Goal: Information Seeking & Learning: Learn about a topic

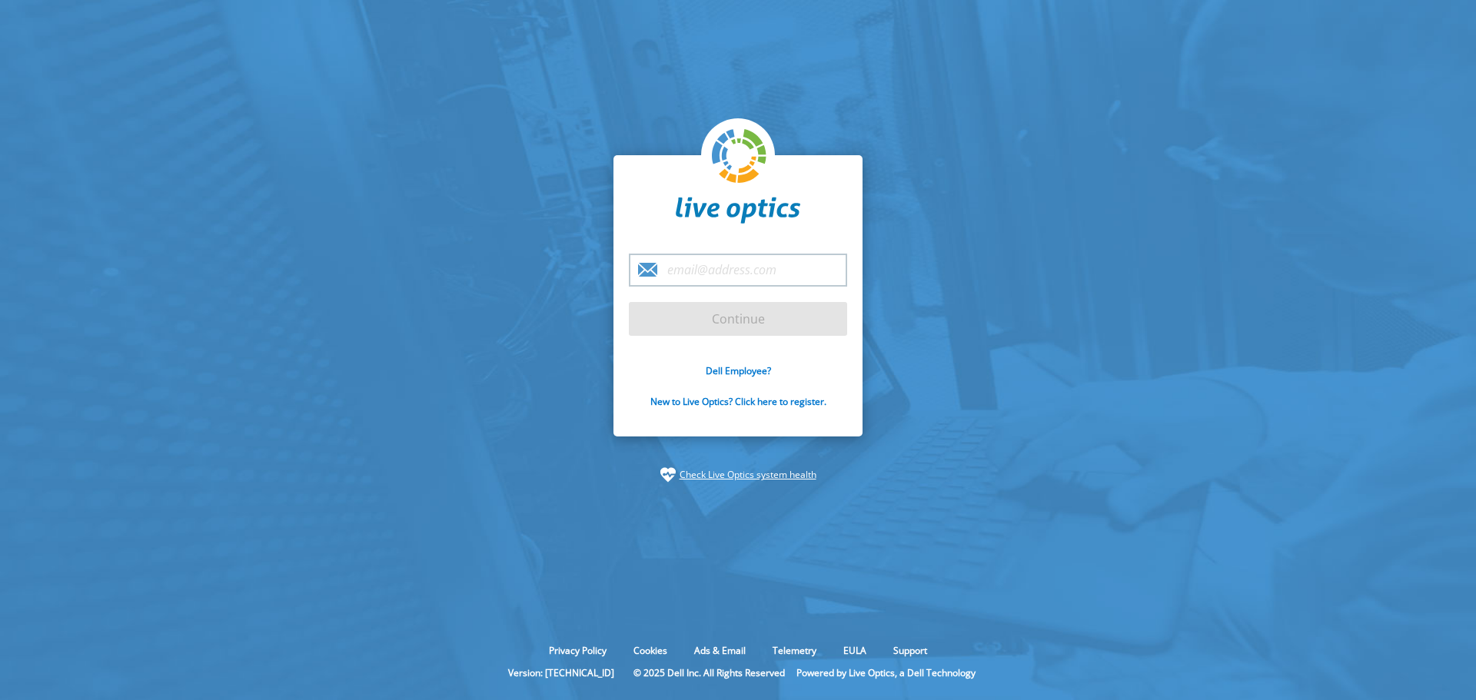
click at [726, 266] on input "email" at bounding box center [738, 270] width 218 height 33
type input "russ.brittenum@insight.com"
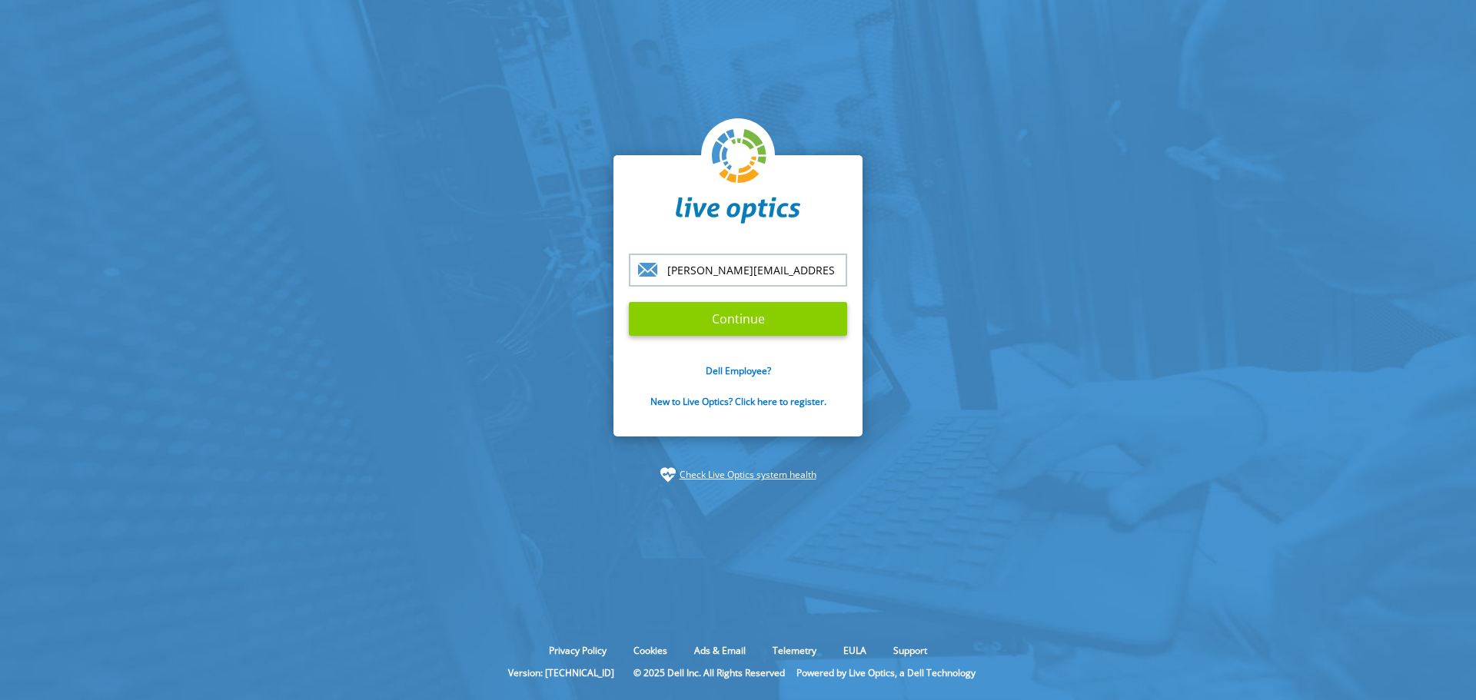
click at [713, 325] on input "Continue" at bounding box center [738, 319] width 218 height 34
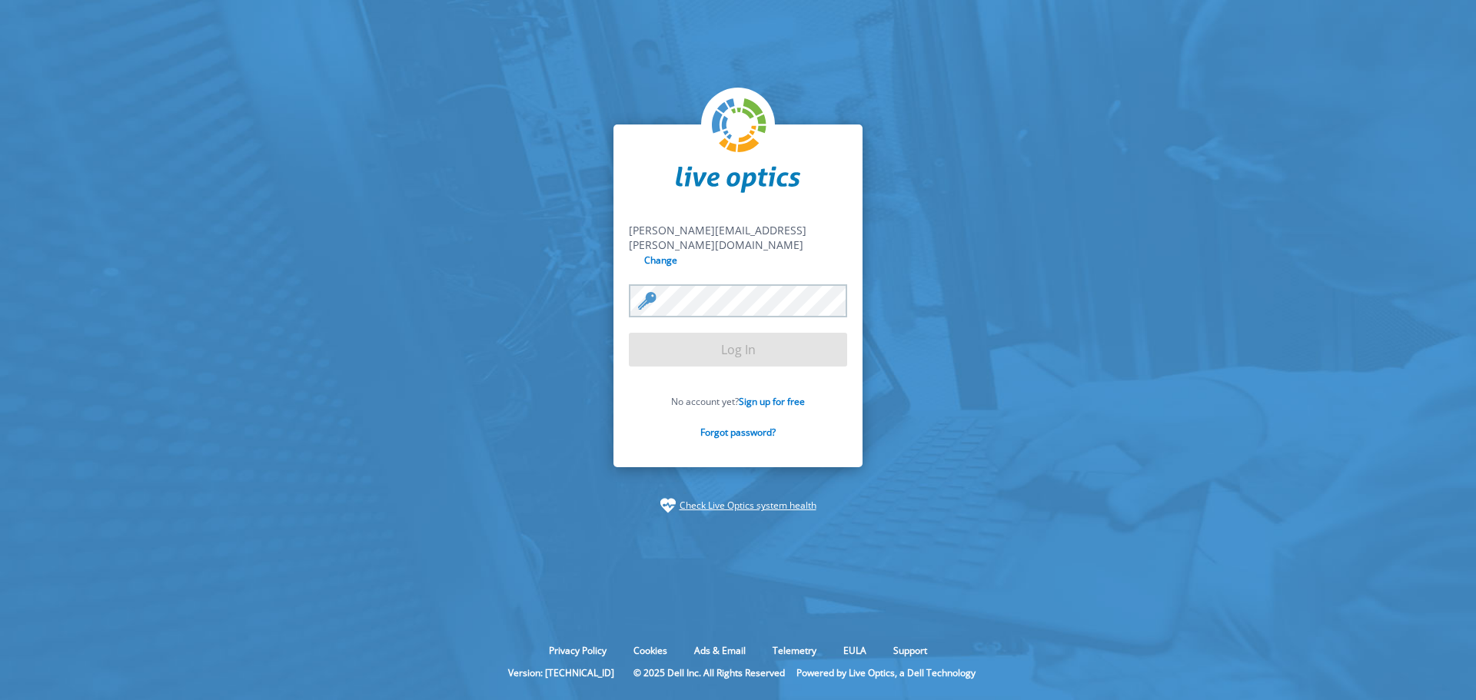
click at [902, 296] on section "russ.brittenum@insight.com russ.brittenum@insight.com Change Log In No account …" at bounding box center [738, 319] width 1476 height 638
drag, startPoint x: 815, startPoint y: 227, endPoint x: 790, endPoint y: 262, distance: 42.4
click at [810, 248] on div "russ.brittenum@insight.com russ.brittenum@insight.com Change Log In No account …" at bounding box center [737, 297] width 249 height 344
click at [754, 344] on input "Log In" at bounding box center [738, 350] width 218 height 34
click at [790, 347] on input "Log In" at bounding box center [738, 350] width 218 height 34
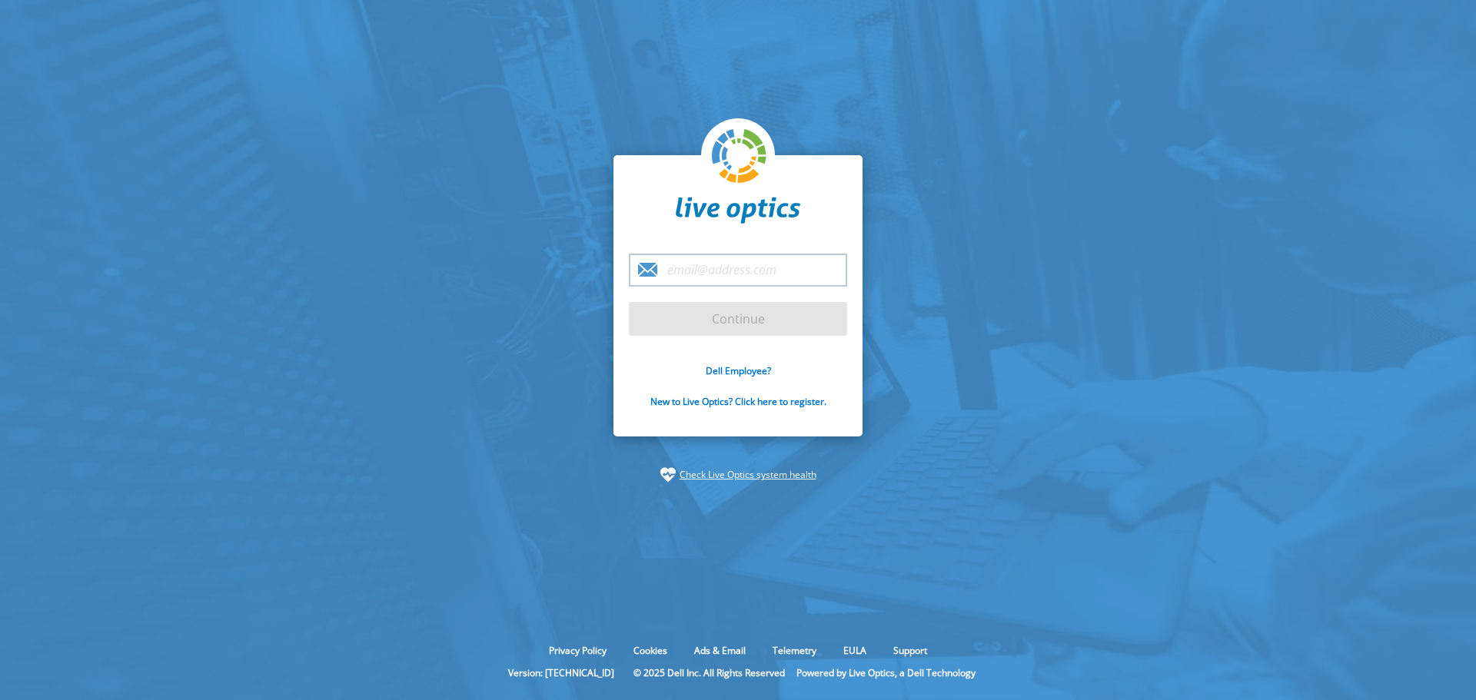
click at [728, 269] on input "email" at bounding box center [738, 270] width 218 height 33
type input "[PERSON_NAME][EMAIL_ADDRESS][PERSON_NAME][DOMAIN_NAME]"
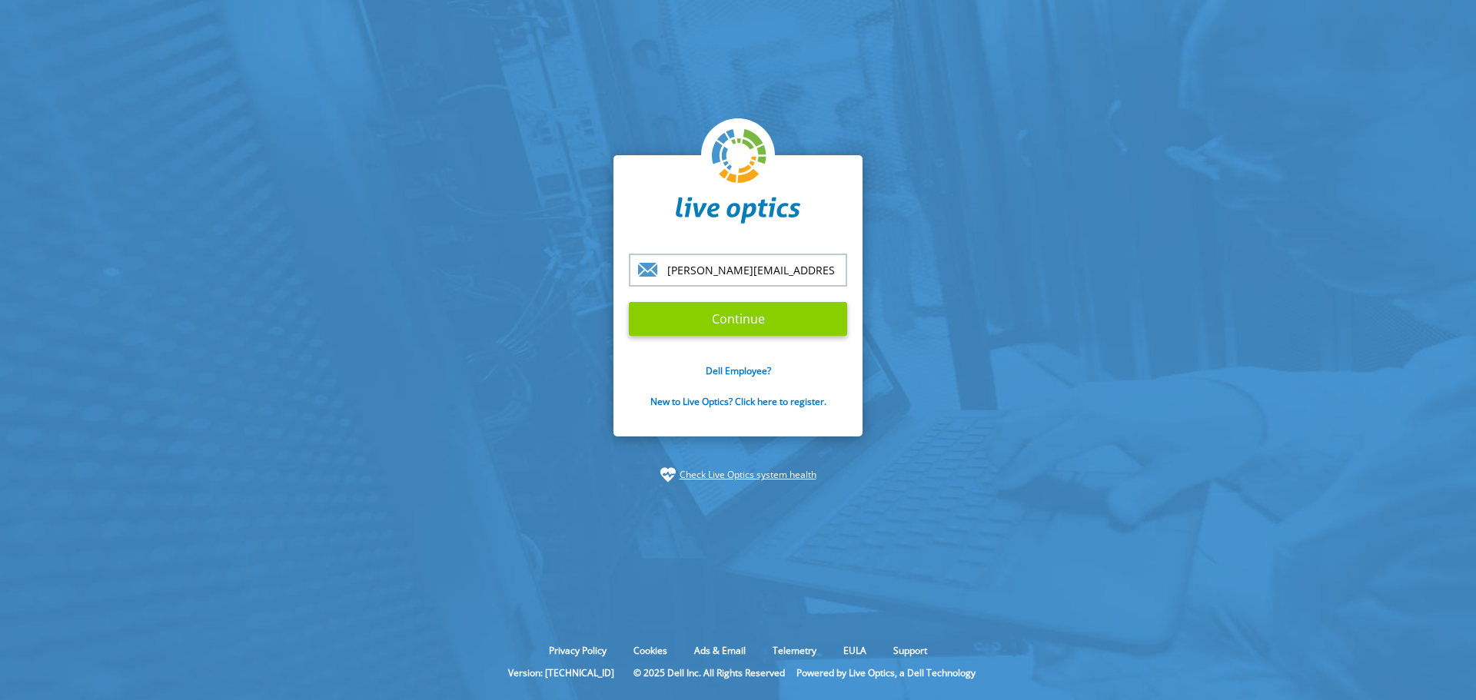
click at [703, 307] on input "Continue" at bounding box center [738, 319] width 218 height 34
click at [733, 320] on input "Continue" at bounding box center [738, 319] width 218 height 34
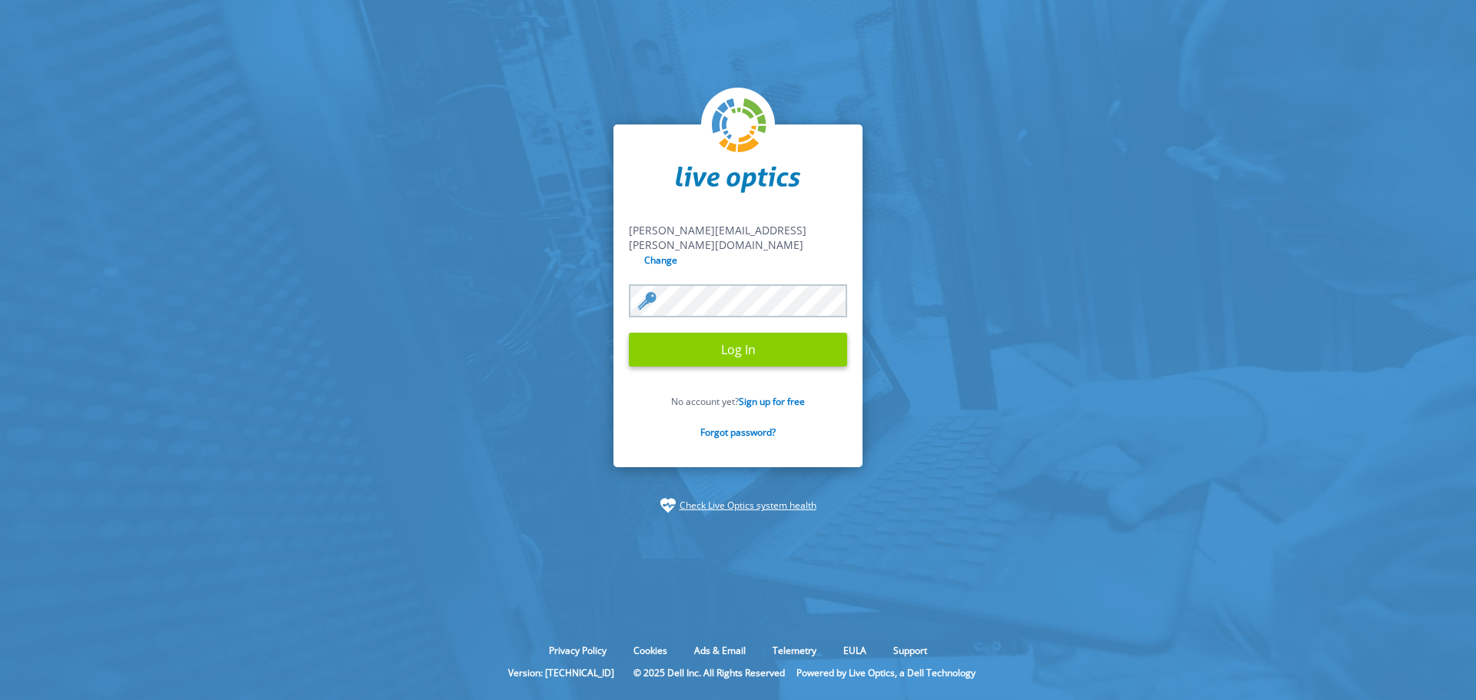
click at [762, 334] on input "Log In" at bounding box center [738, 350] width 218 height 34
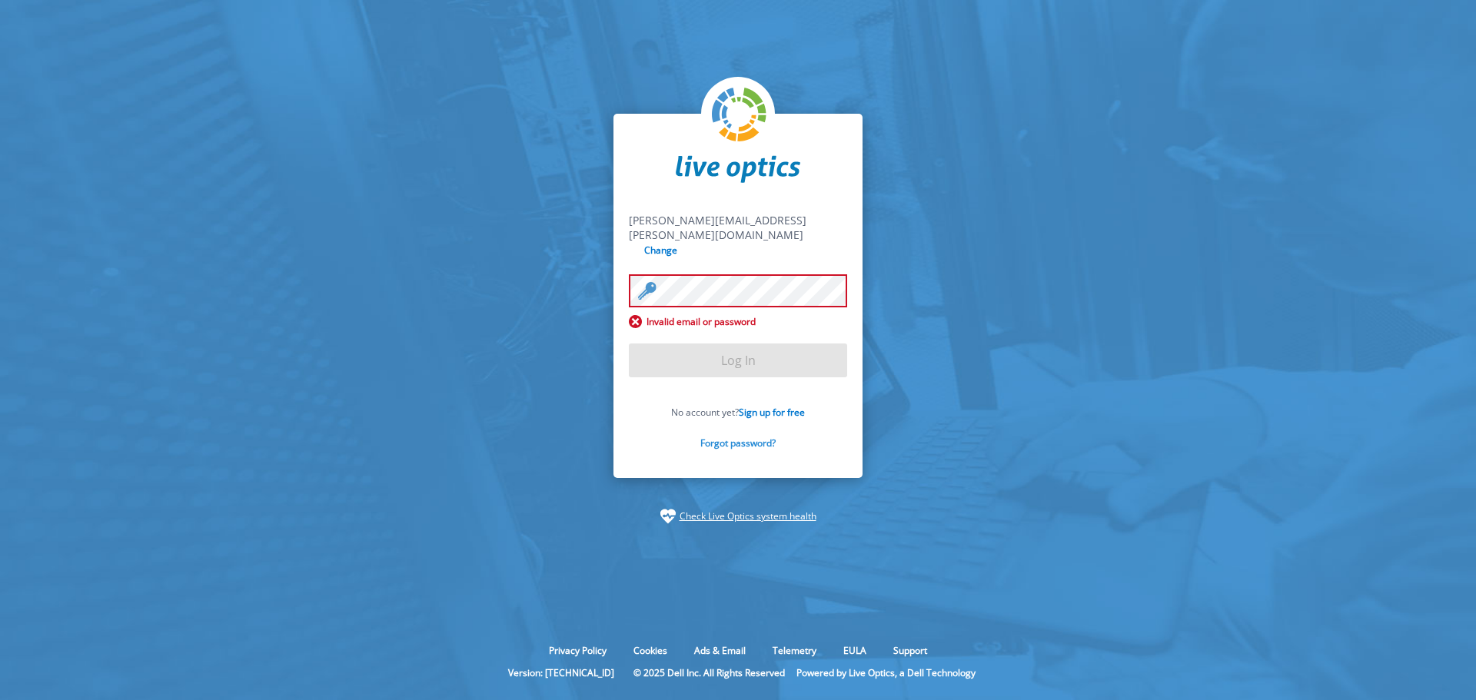
click at [748, 437] on link "Forgot password?" at bounding box center [737, 443] width 75 height 13
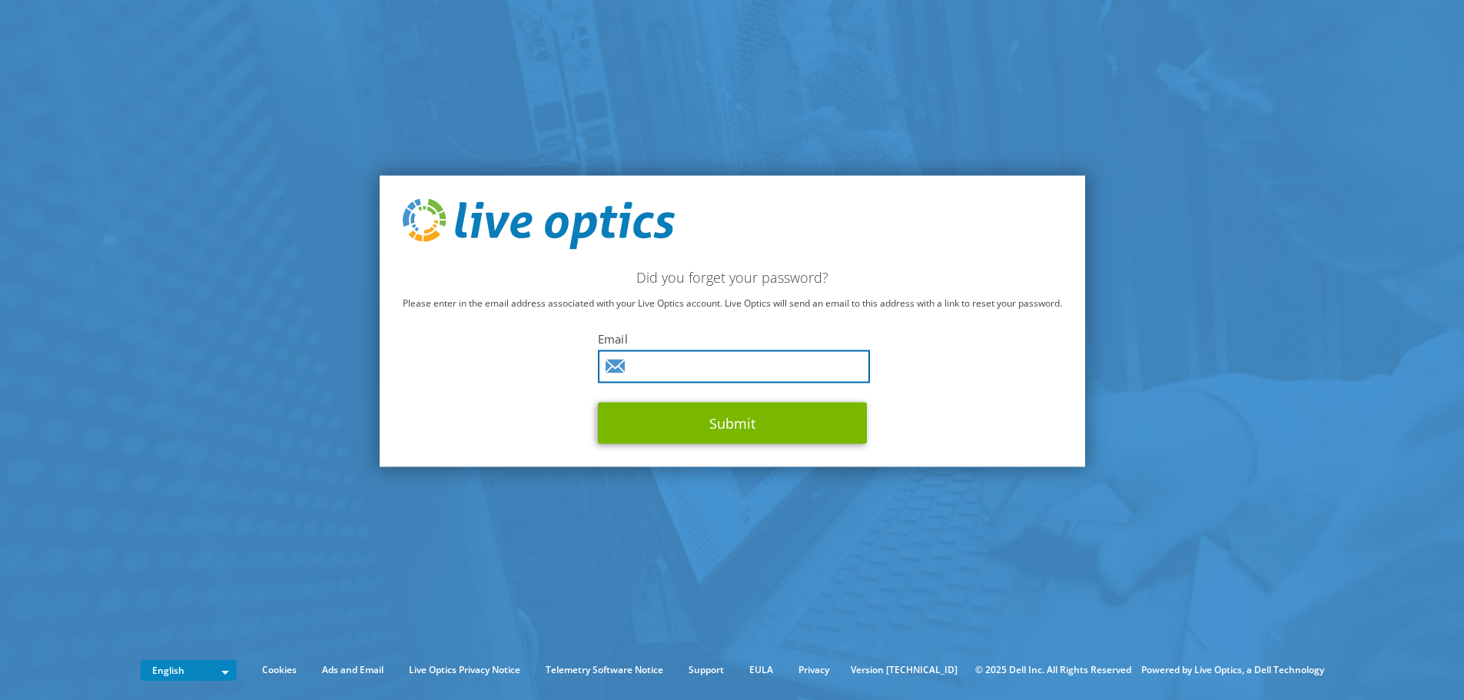
click at [704, 361] on input "text" at bounding box center [734, 366] width 272 height 33
type input "russ.brittenum@insight.com"
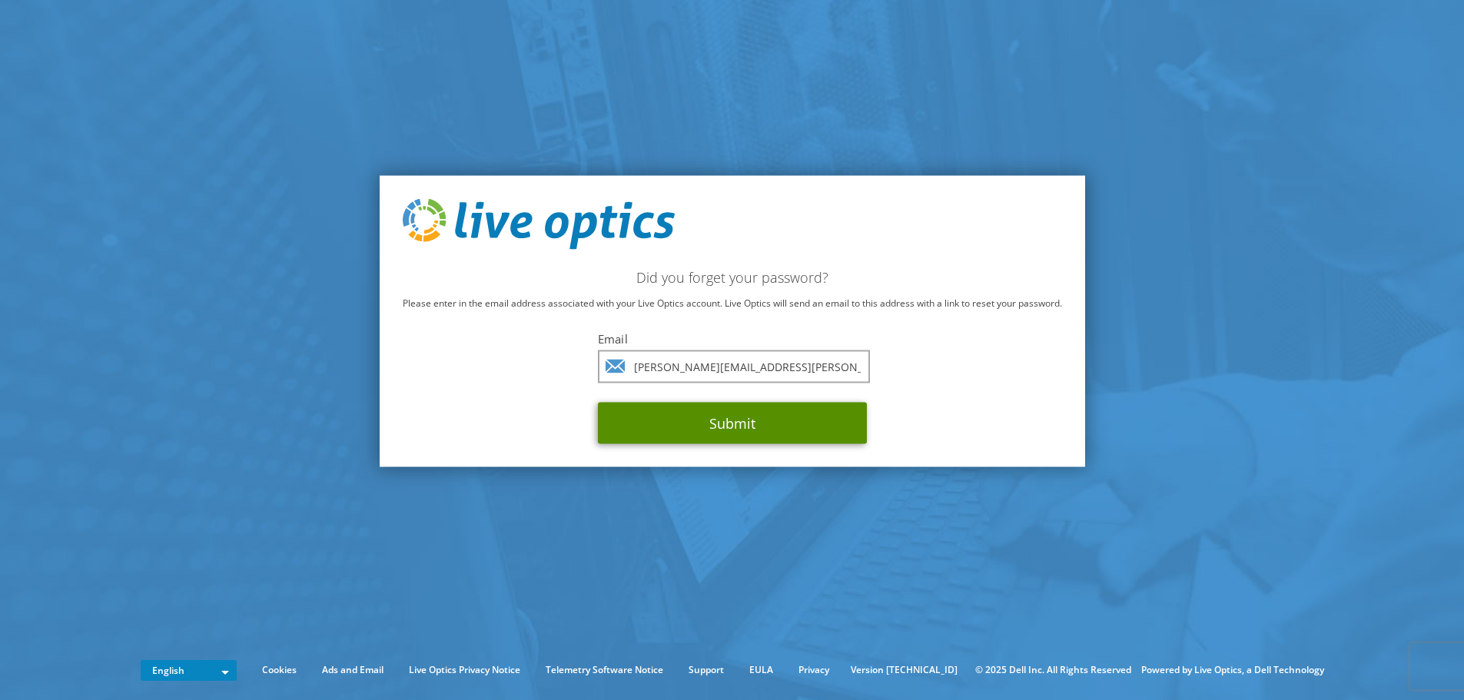
click at [749, 410] on button "Submit" at bounding box center [732, 423] width 269 height 42
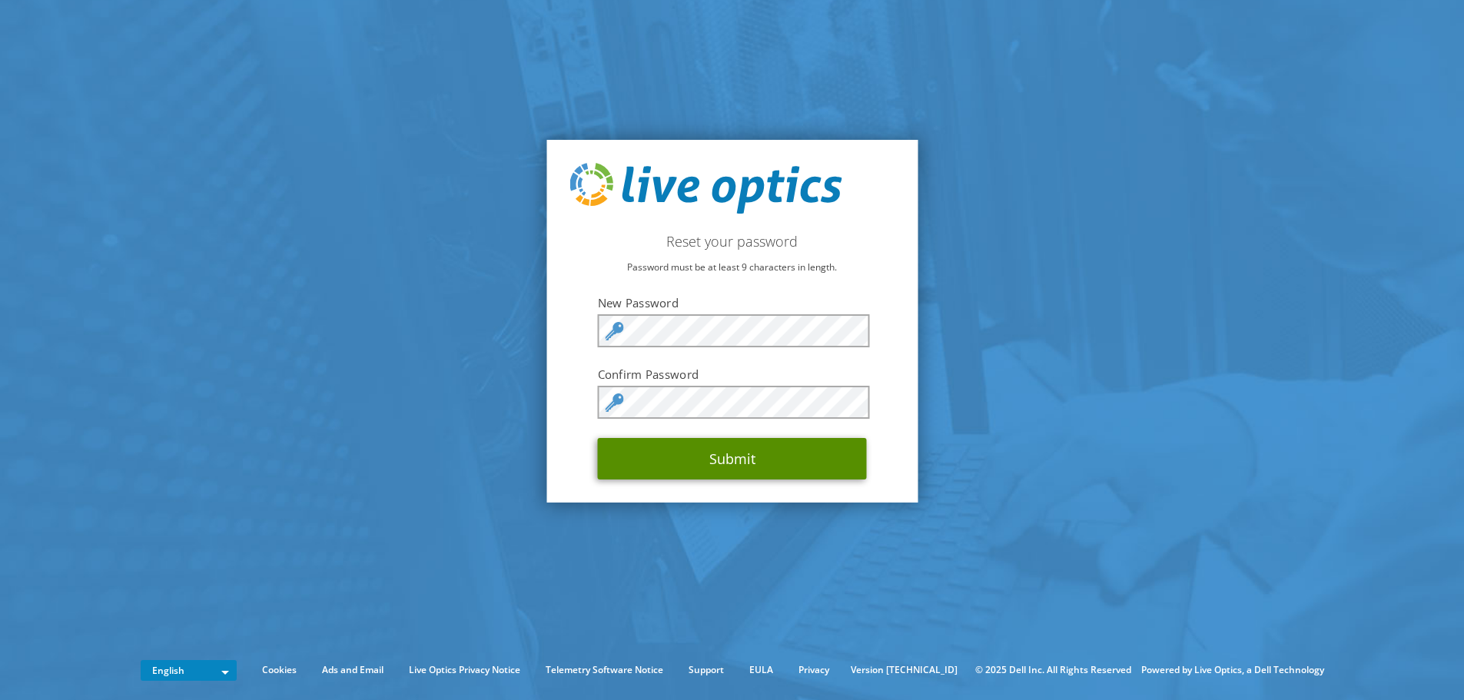
click at [699, 468] on button "Submit" at bounding box center [732, 459] width 269 height 42
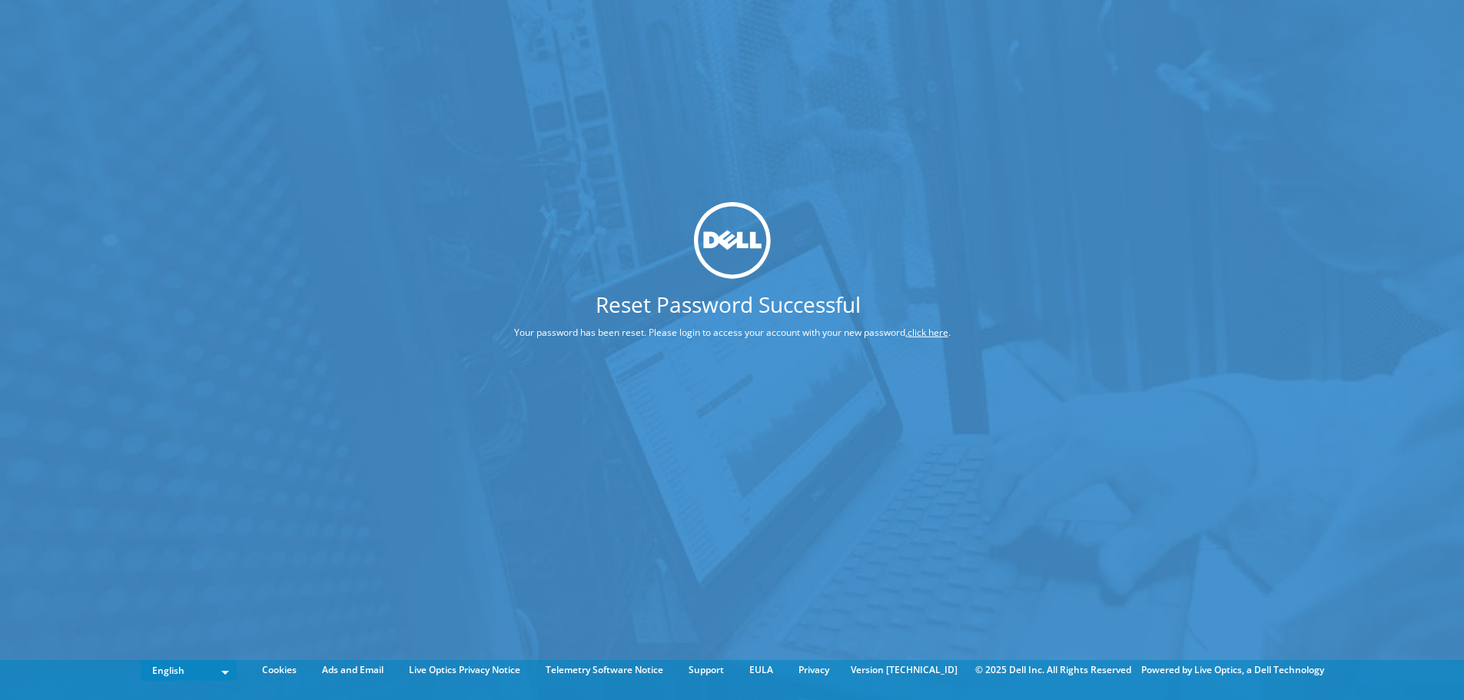
click at [926, 333] on link "click here" at bounding box center [928, 332] width 41 height 13
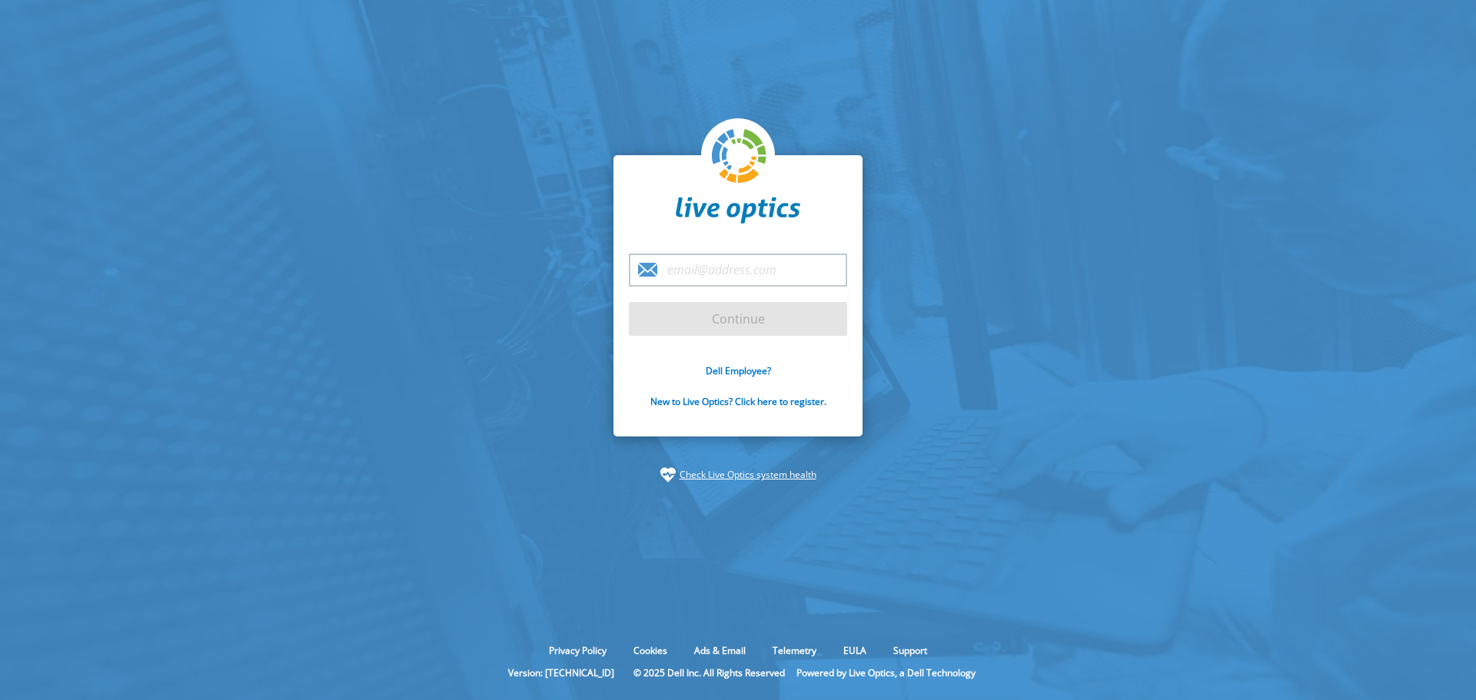
click at [692, 317] on form "Continue Dell Employee? New to Live Optics? Click here to register." at bounding box center [738, 340] width 218 height 172
click at [722, 238] on div "Continue Dell Employee? New to Live Optics? Click here to register." at bounding box center [737, 296] width 249 height 282
click at [720, 271] on input "email" at bounding box center [738, 270] width 218 height 33
type input "[PERSON_NAME][EMAIL_ADDRESS][PERSON_NAME][DOMAIN_NAME]"
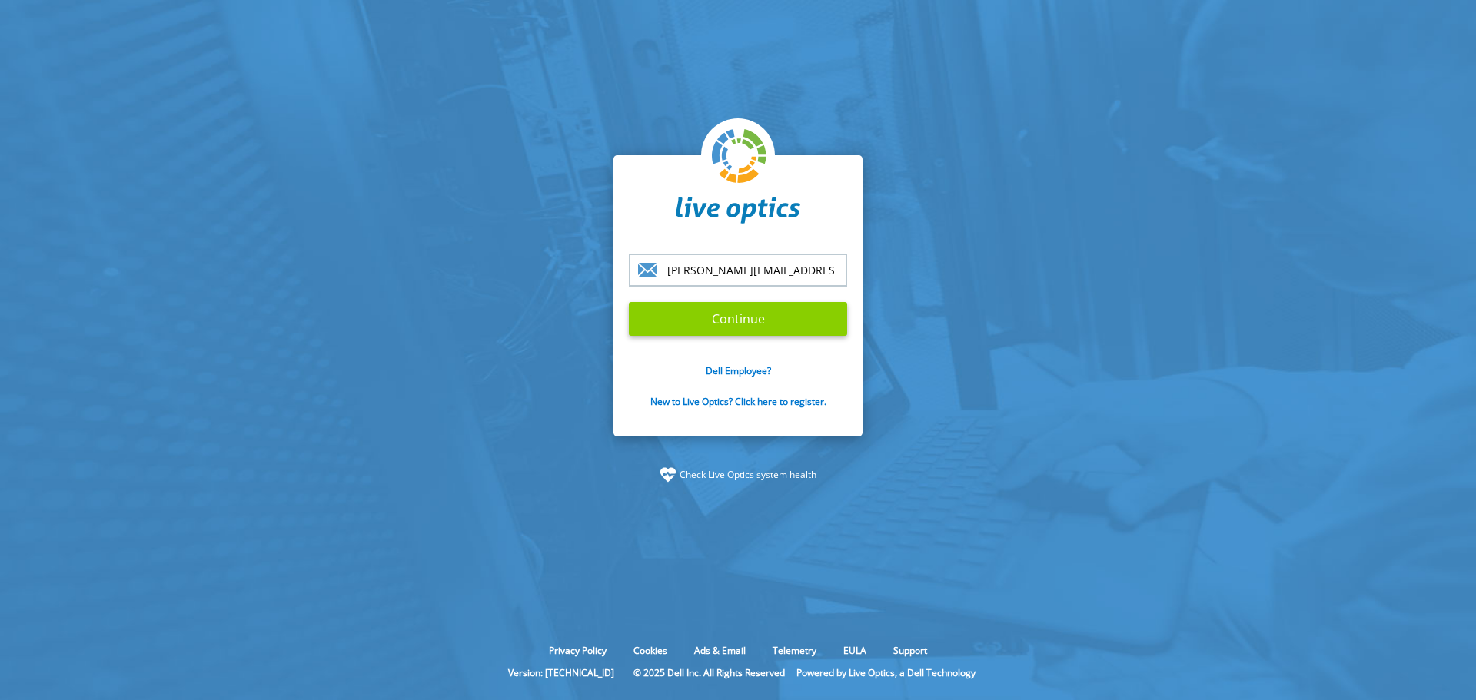
click at [686, 317] on input "Continue" at bounding box center [738, 319] width 218 height 34
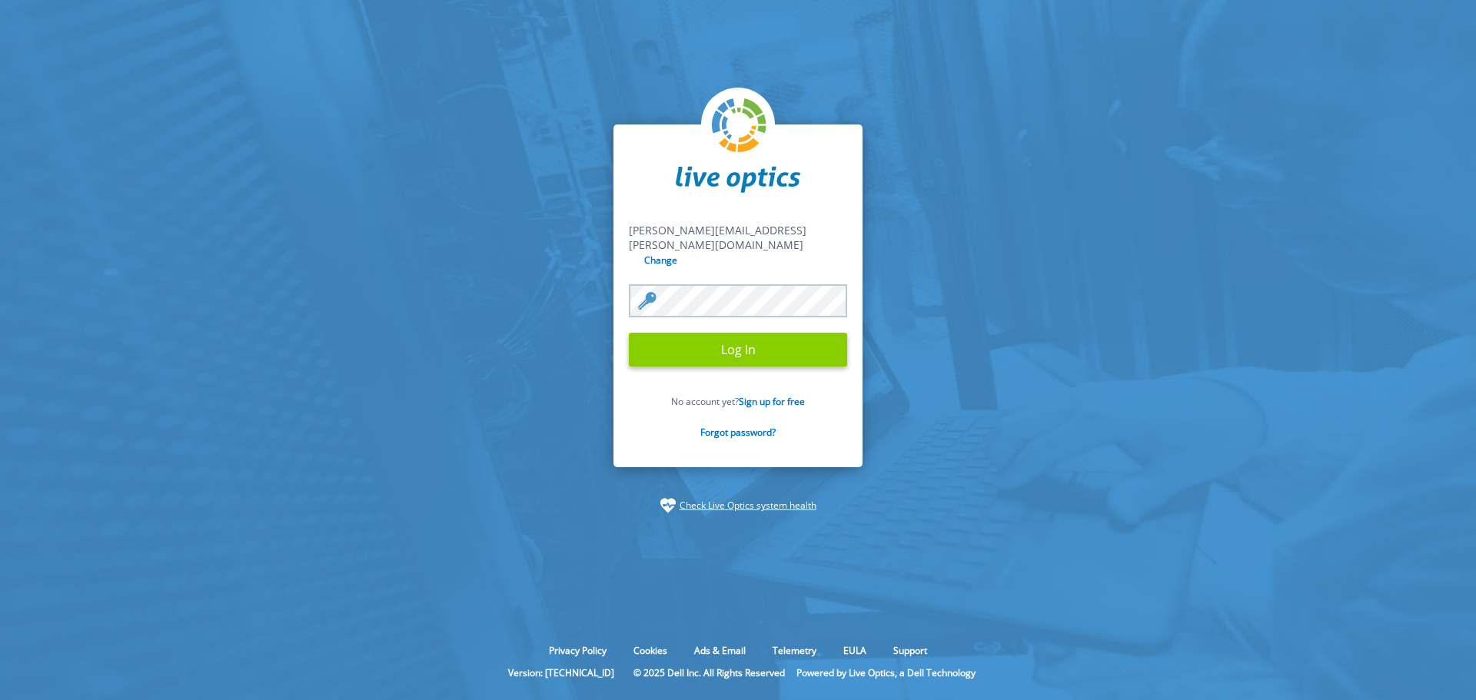
click at [745, 346] on input "Log In" at bounding box center [738, 350] width 218 height 34
click at [744, 338] on input "Log In" at bounding box center [738, 350] width 218 height 34
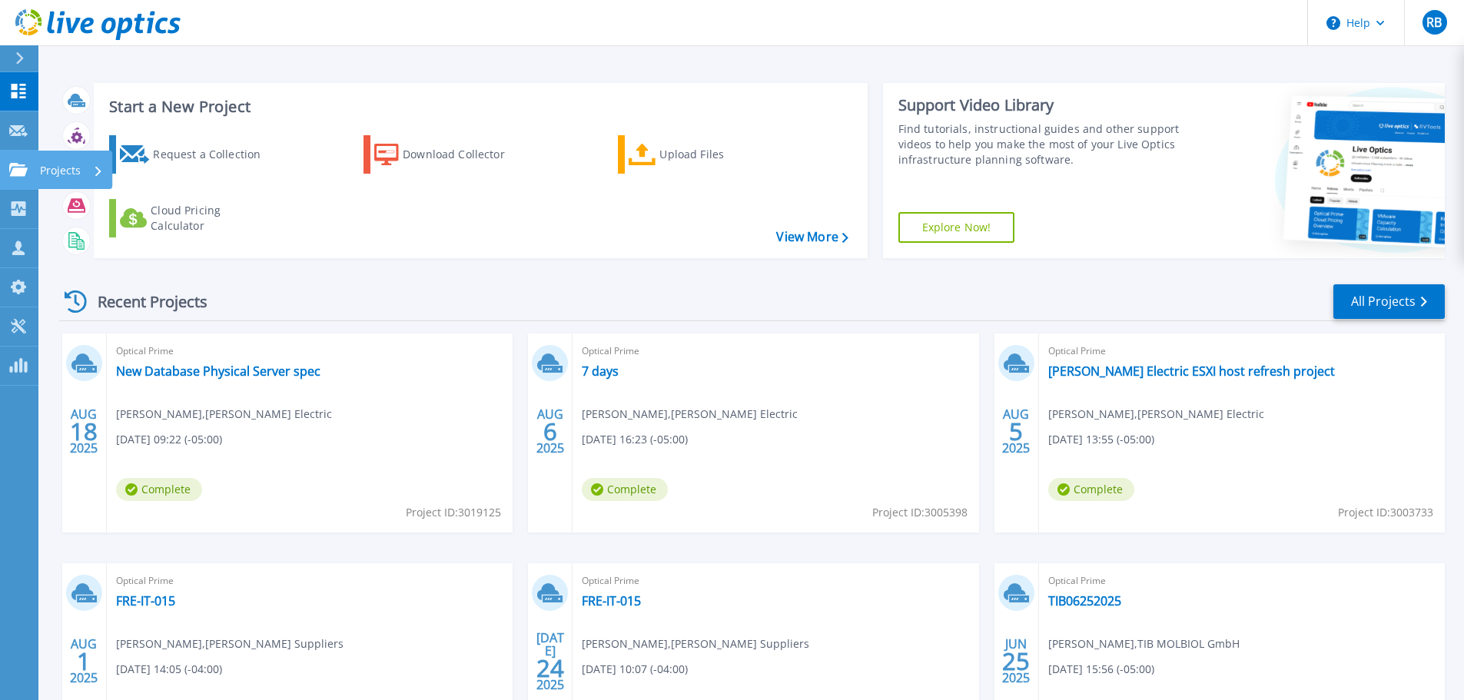
click at [14, 167] on icon at bounding box center [18, 169] width 18 height 13
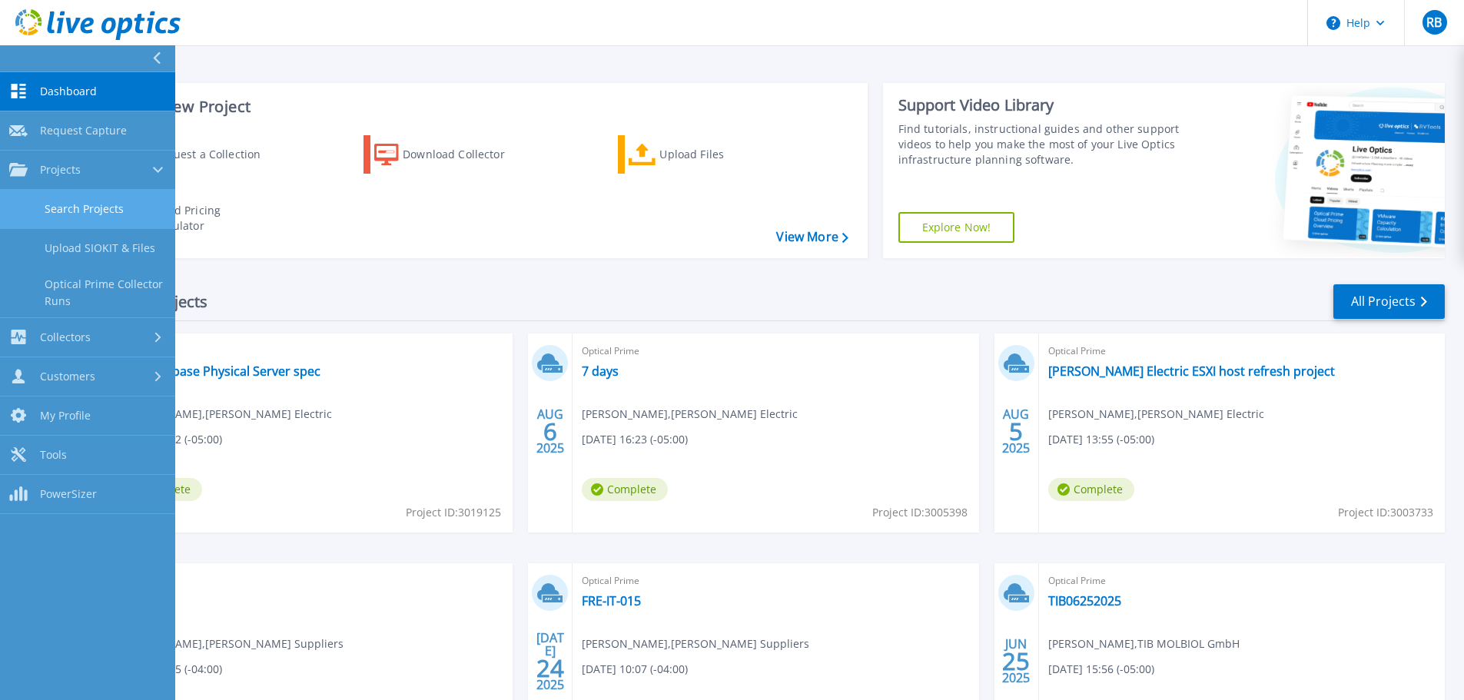
click at [61, 201] on link "Search Projects" at bounding box center [87, 209] width 175 height 39
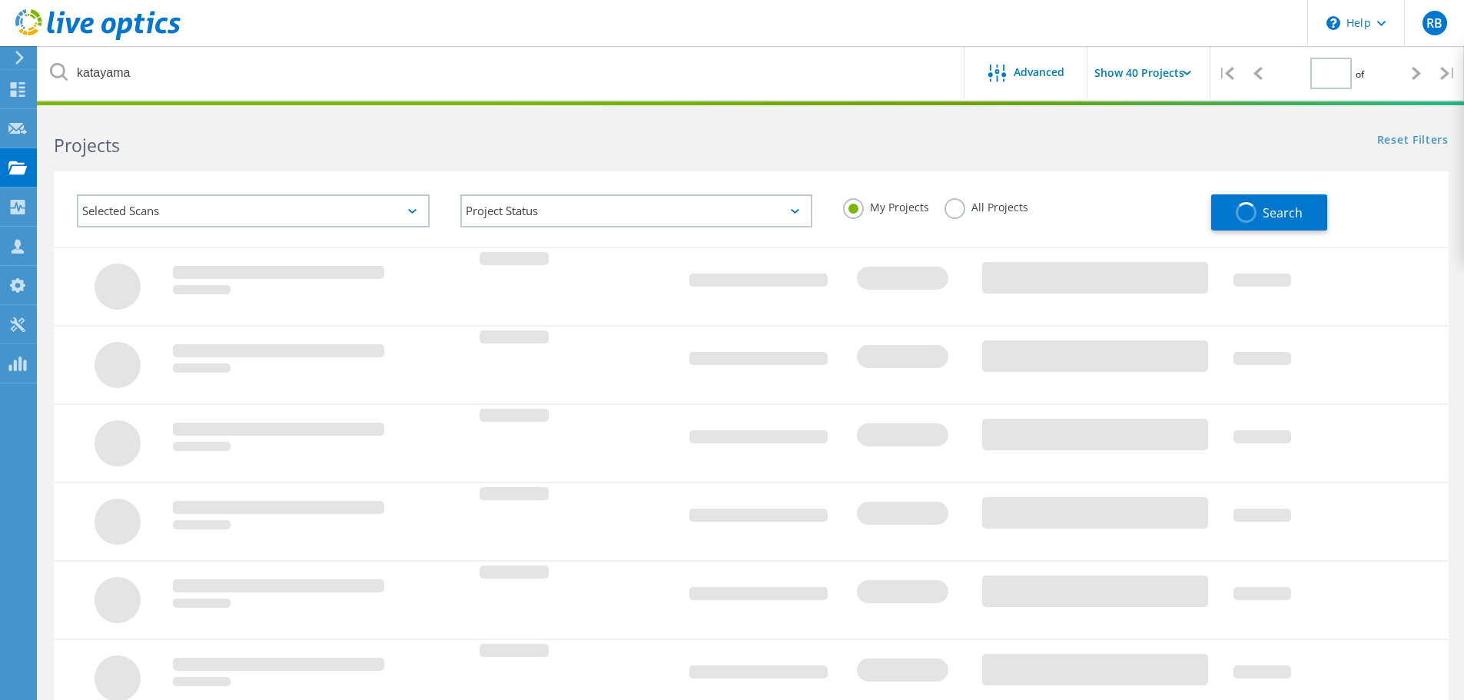
type input "1"
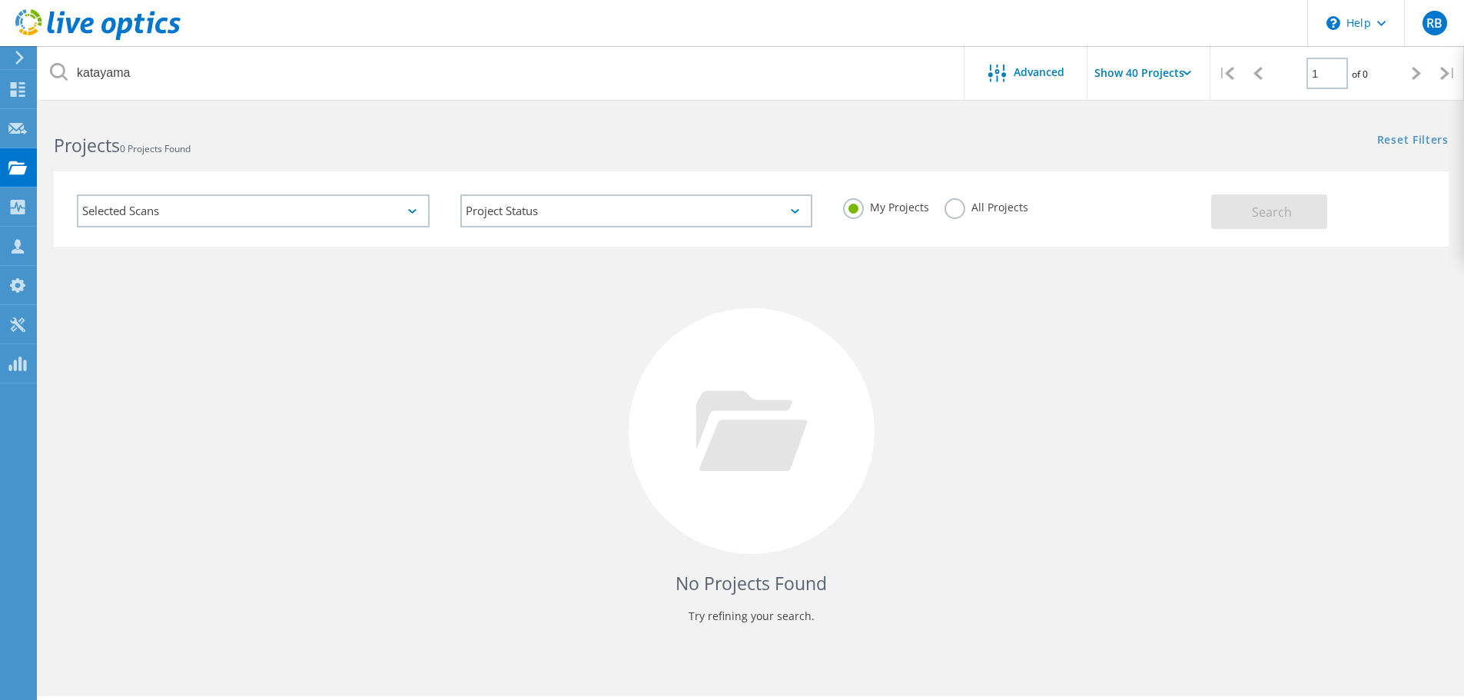
click at [289, 204] on div "Selected Scans" at bounding box center [253, 210] width 353 height 33
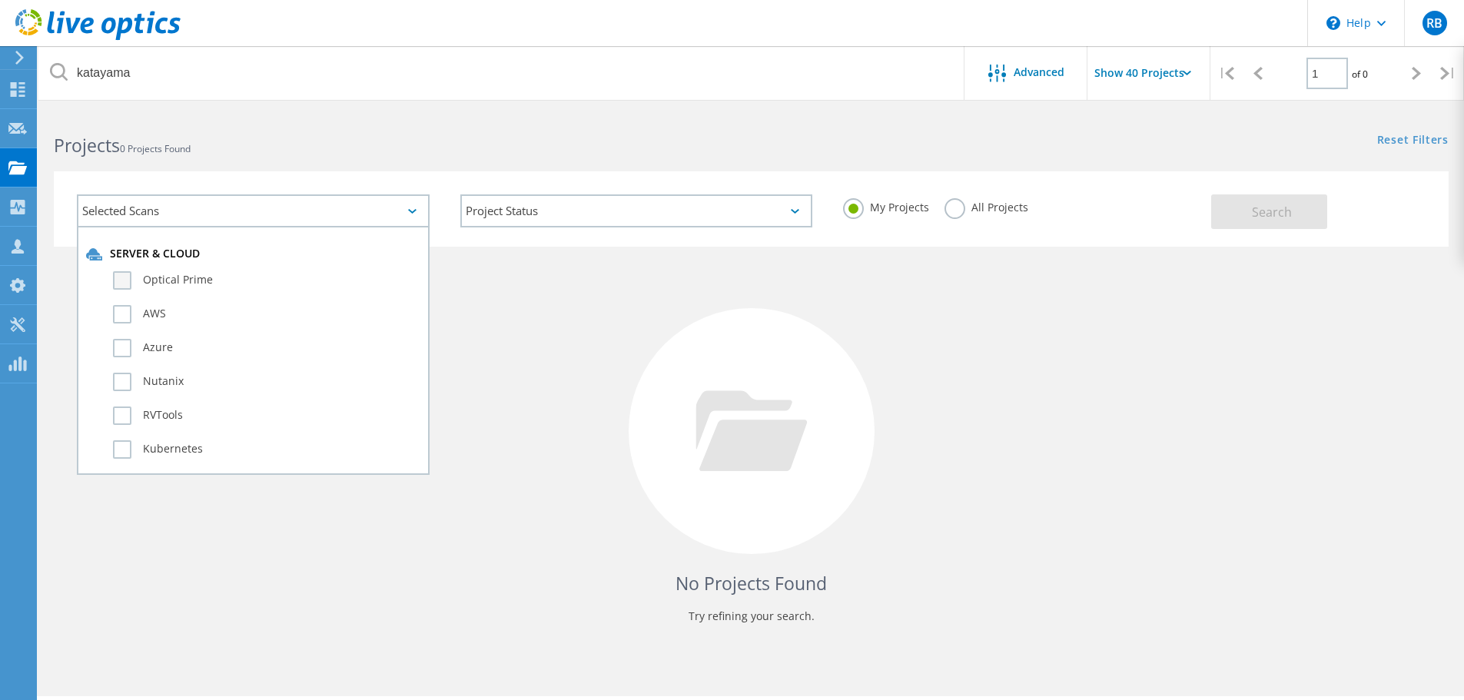
click at [186, 276] on label "Optical Prime" at bounding box center [266, 280] width 307 height 18
click at [0, 0] on input "Optical Prime" at bounding box center [0, 0] width 0 height 0
click at [976, 218] on div "All Projects" at bounding box center [987, 209] width 84 height 22
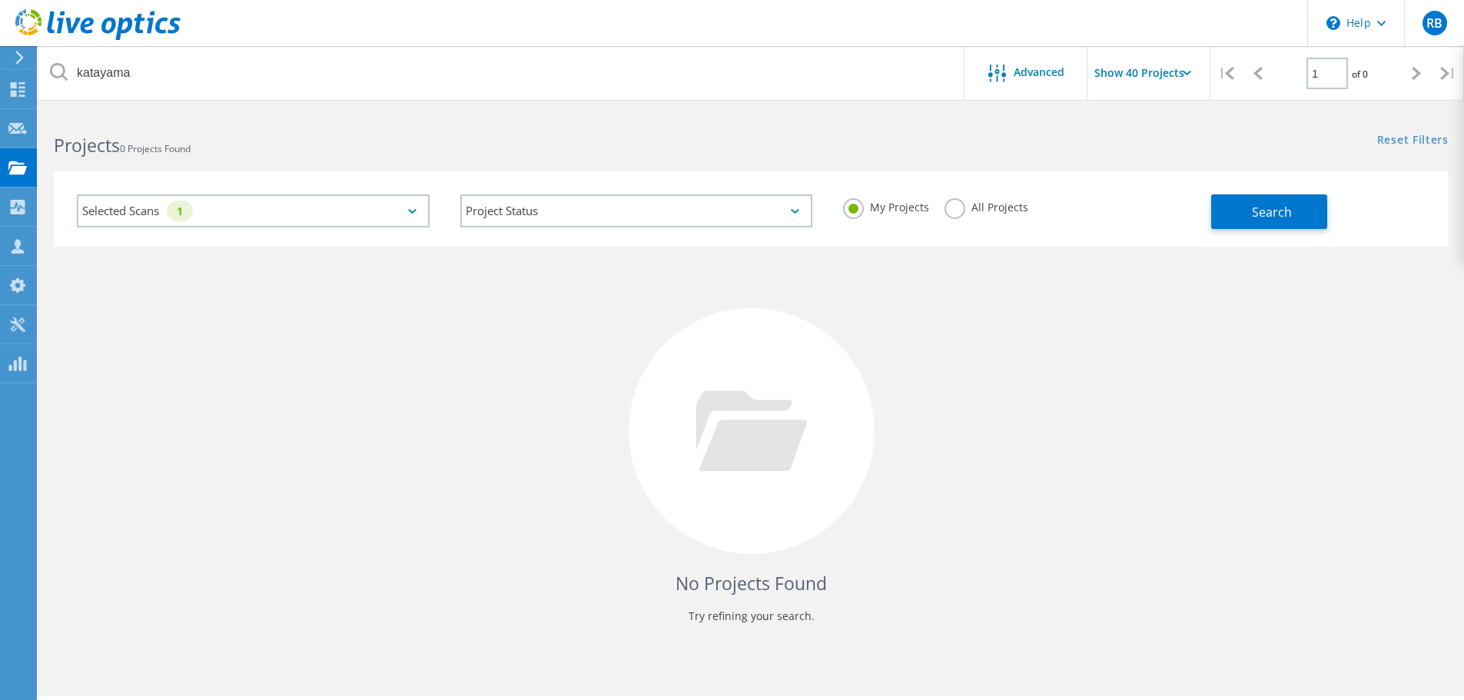
click at [959, 210] on label "All Projects" at bounding box center [987, 205] width 84 height 15
click at [0, 0] on input "All Projects" at bounding box center [0, 0] width 0 height 0
click at [1237, 209] on button "Search" at bounding box center [1269, 211] width 116 height 35
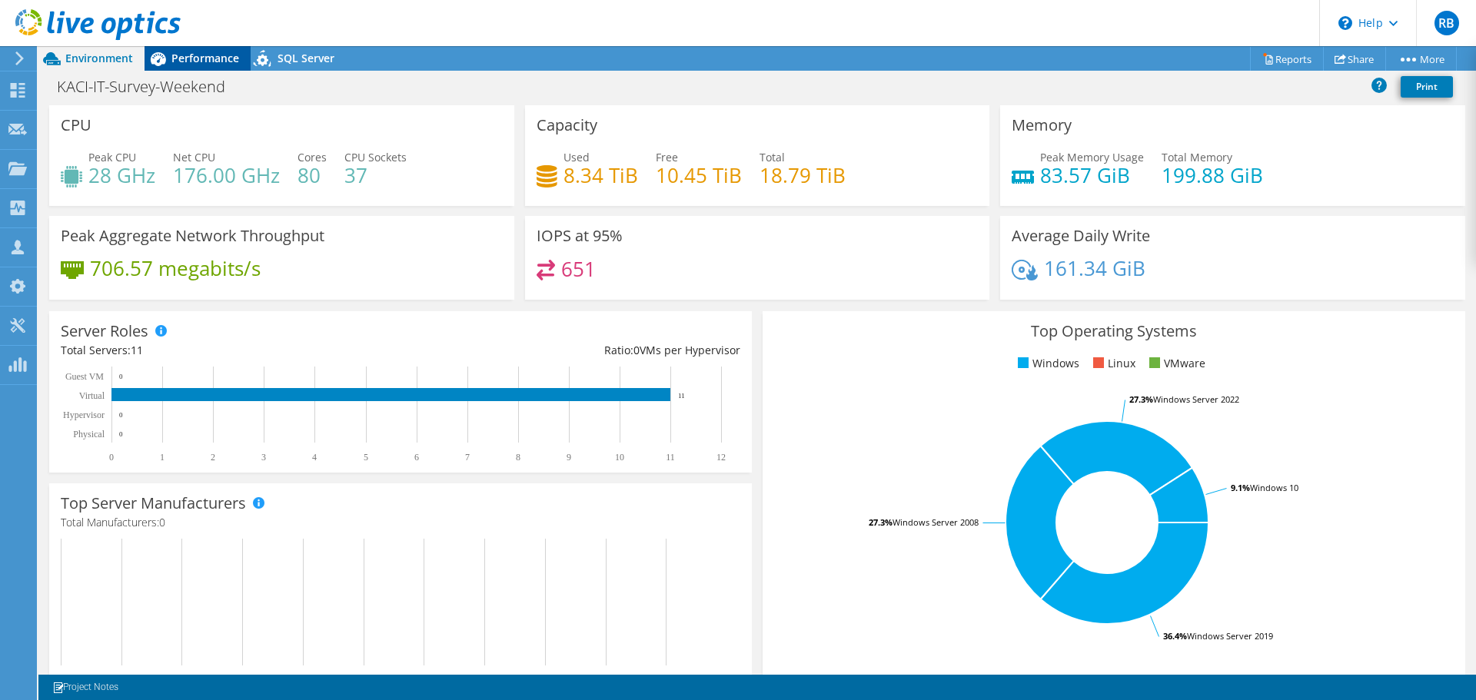
click at [214, 51] on span "Performance" at bounding box center [205, 58] width 68 height 15
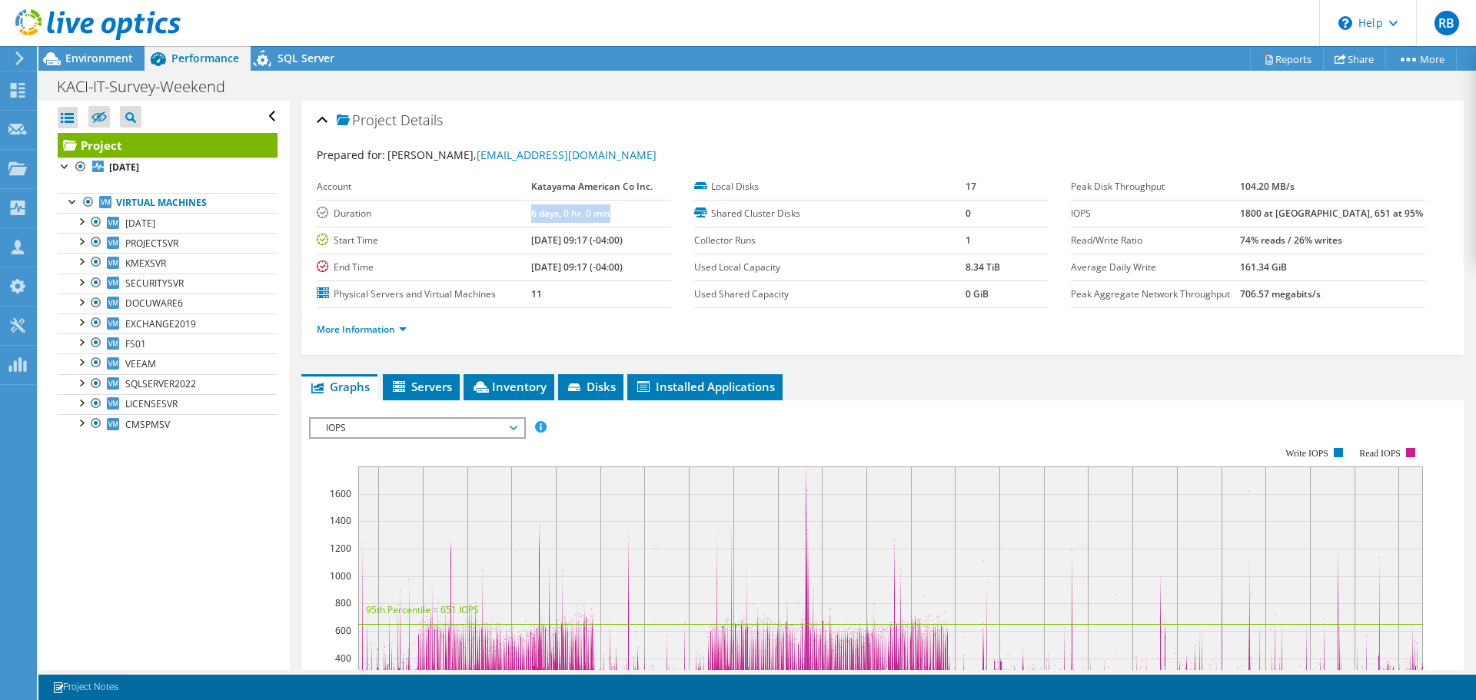
drag, startPoint x: 520, startPoint y: 214, endPoint x: 623, endPoint y: 219, distance: 102.3
click at [623, 219] on tr "Duration 6 days, 0 hr, 0 min" at bounding box center [494, 213] width 354 height 27
click at [683, 80] on div "KACI-IT-Survey-Weekend Print" at bounding box center [756, 86] width 1437 height 28
click at [111, 61] on span "Environment" at bounding box center [99, 58] width 68 height 15
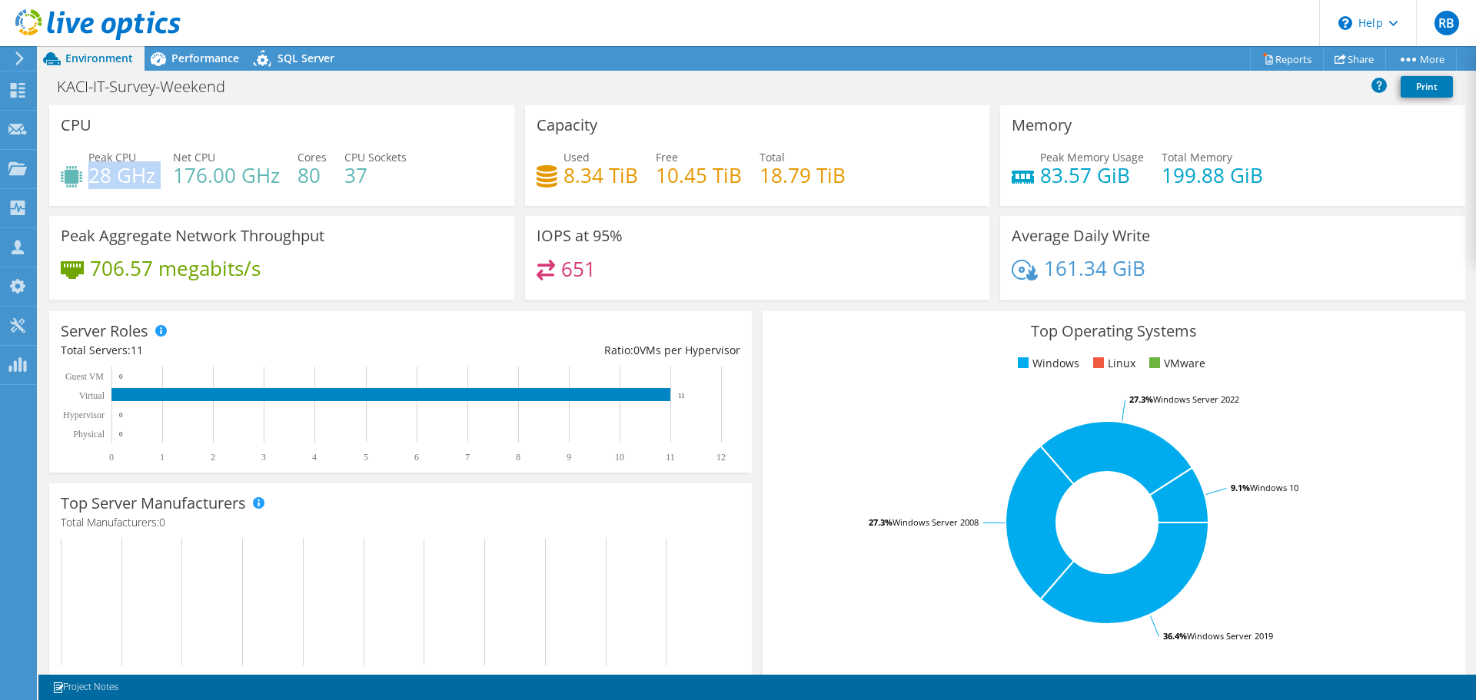
drag, startPoint x: 92, startPoint y: 178, endPoint x: 160, endPoint y: 184, distance: 68.0
click at [160, 184] on div "Peak CPU 28 GHz Net CPU 176.00 GHz Cores 80 CPU Sockets 37" at bounding box center [282, 174] width 442 height 50
drag, startPoint x: 1037, startPoint y: 173, endPoint x: 1121, endPoint y: 179, distance: 84.0
click at [1121, 179] on h4 "83.57 GiB" at bounding box center [1092, 175] width 104 height 17
click at [196, 56] on span "Performance" at bounding box center [205, 58] width 68 height 15
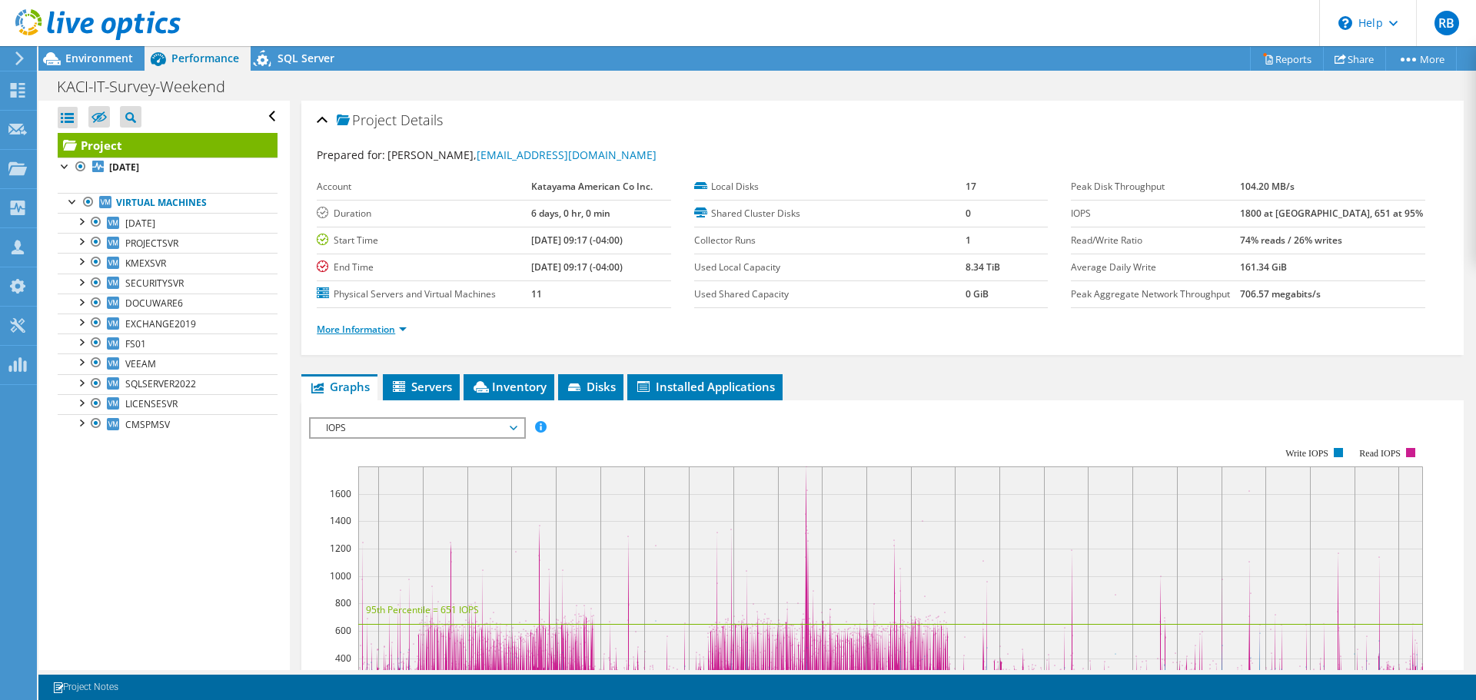
click at [383, 327] on link "More Information" at bounding box center [362, 329] width 90 height 13
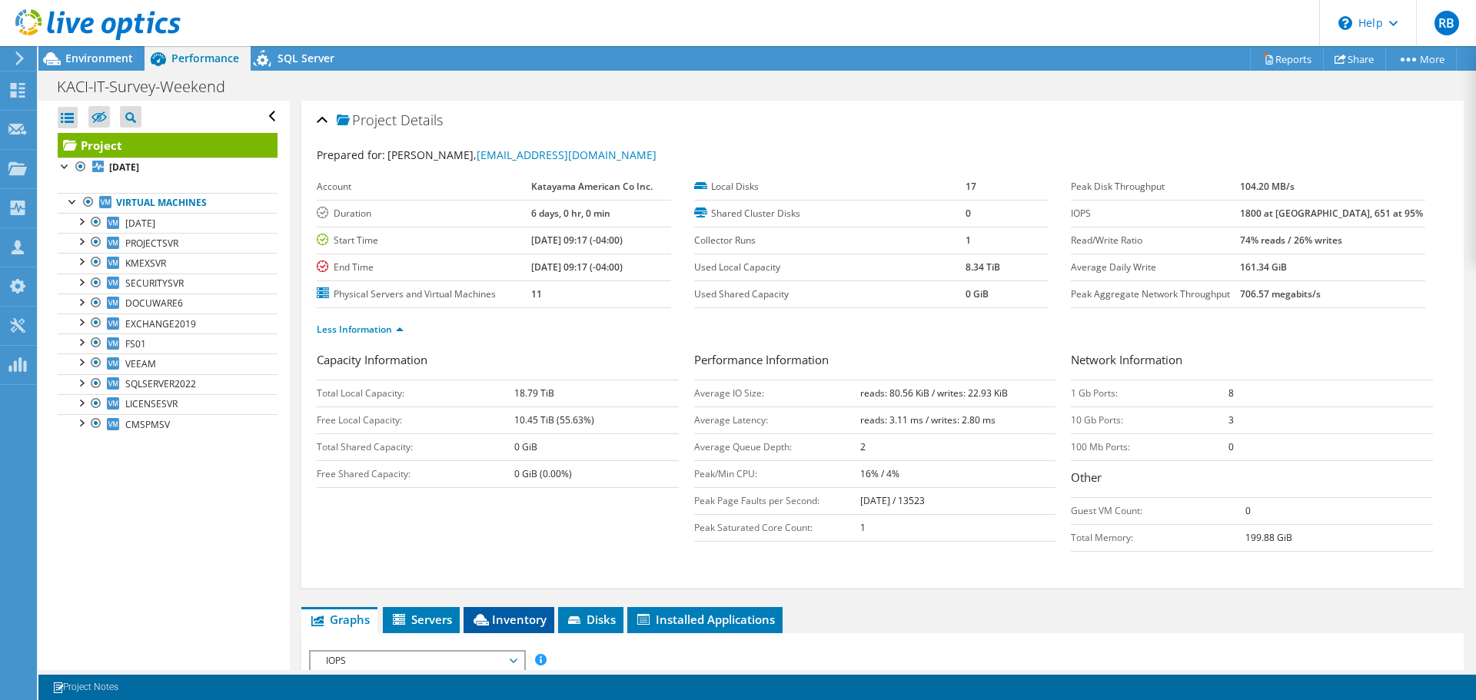
click at [505, 612] on span "Inventory" at bounding box center [508, 619] width 75 height 15
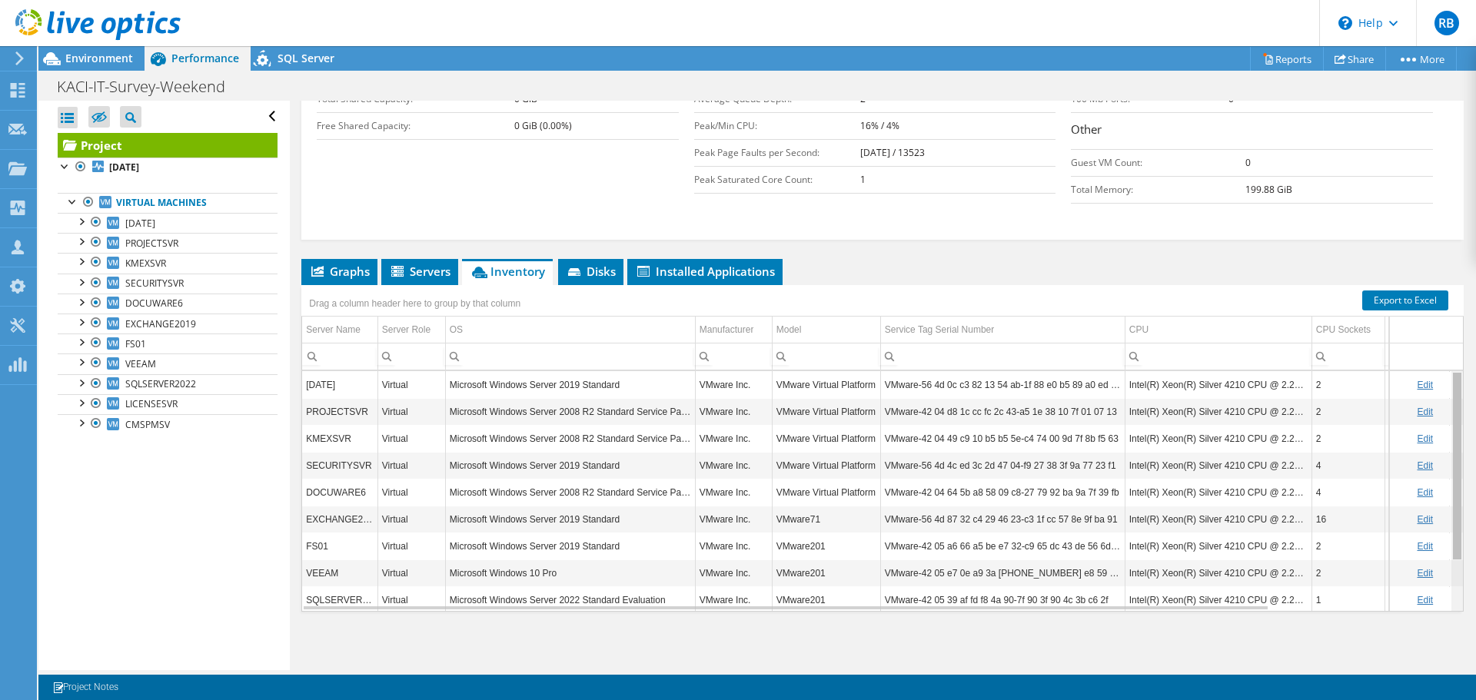
drag, startPoint x: 1448, startPoint y: 405, endPoint x: 1455, endPoint y: 345, distance: 60.3
click at [1455, 345] on body "RB Partner Team Member Russ Brittenum russ.brittenum@insight.com Insight My Pro…" at bounding box center [738, 350] width 1476 height 700
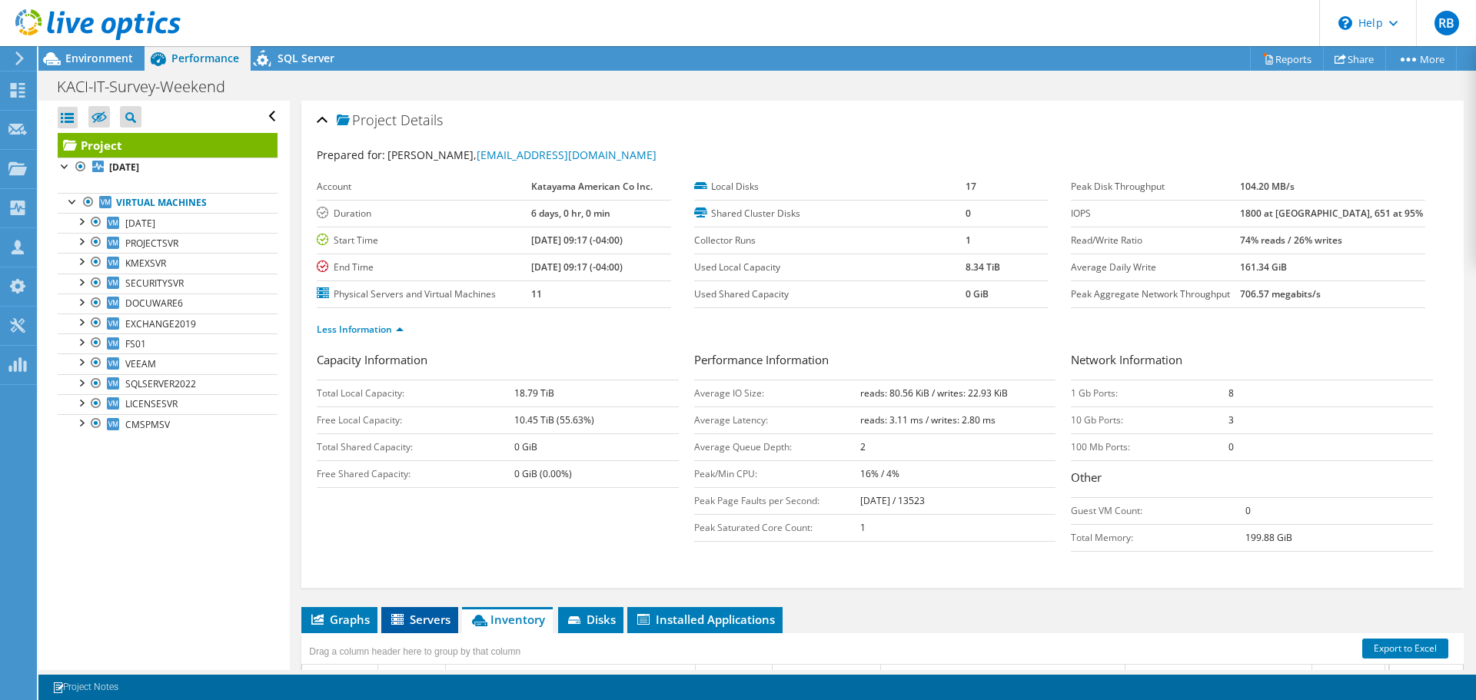
click at [433, 632] on li "Servers" at bounding box center [419, 620] width 77 height 26
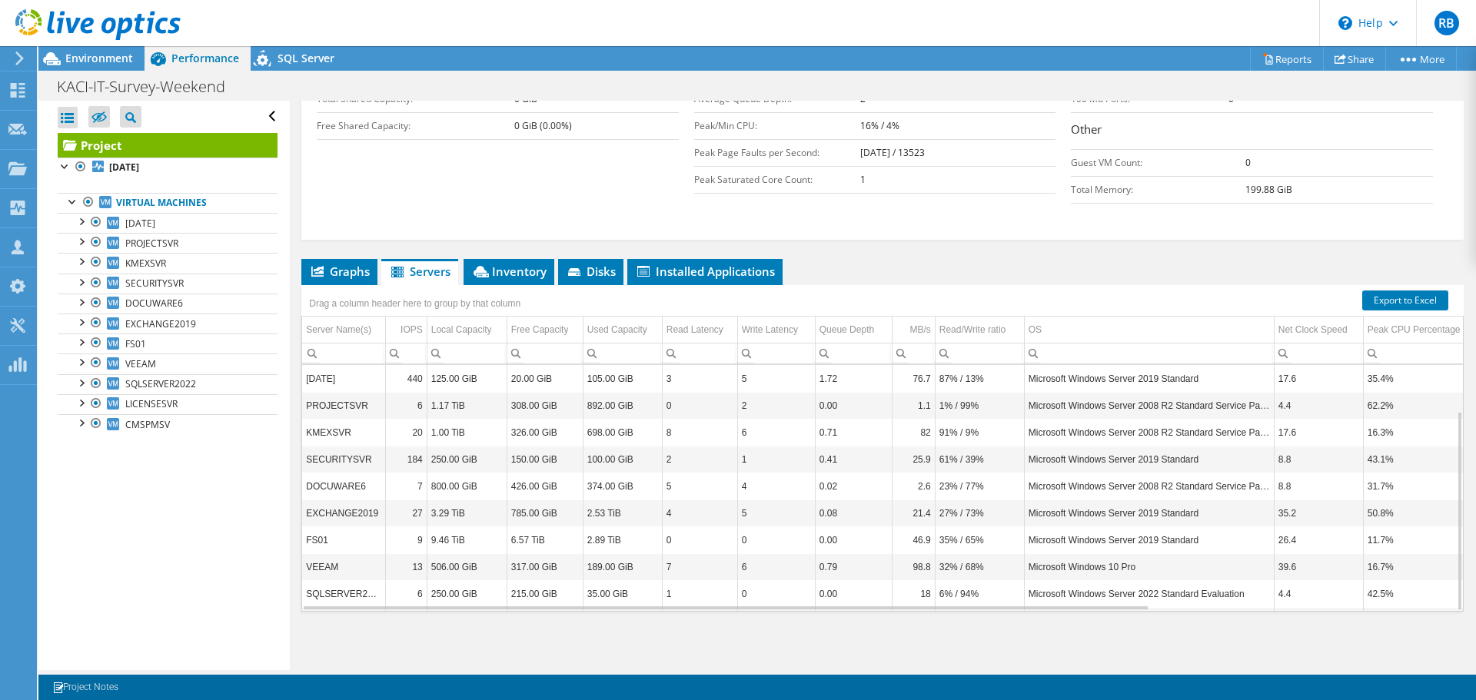
scroll to position [57, 0]
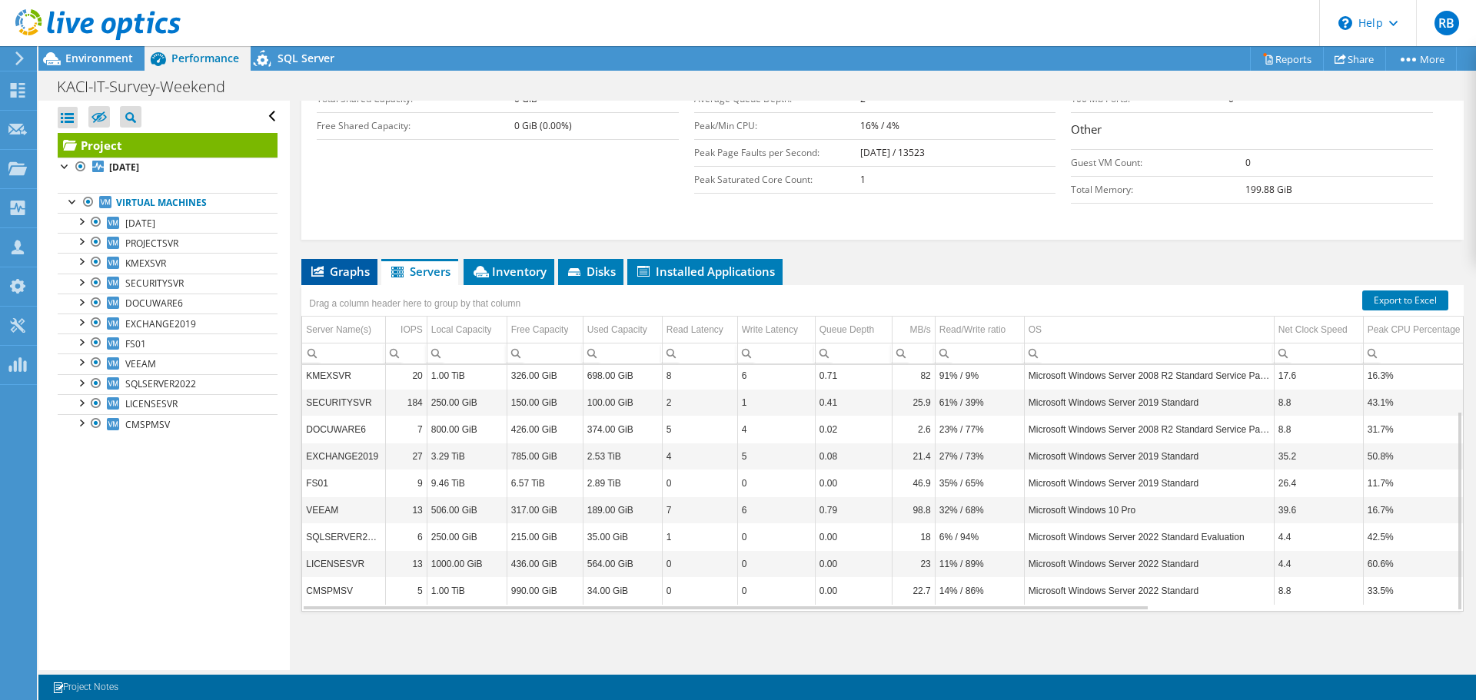
click at [362, 274] on span "Graphs" at bounding box center [339, 271] width 61 height 15
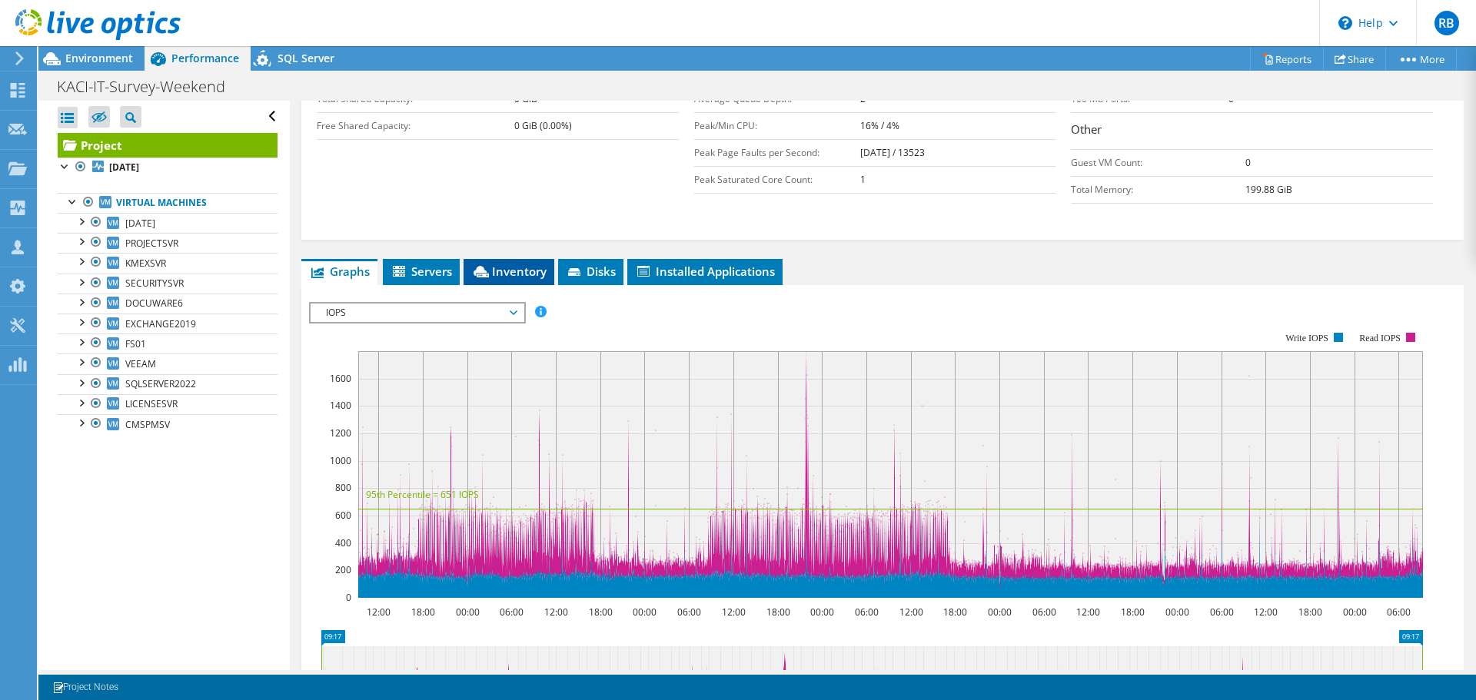
click at [498, 274] on span "Inventory" at bounding box center [508, 271] width 75 height 15
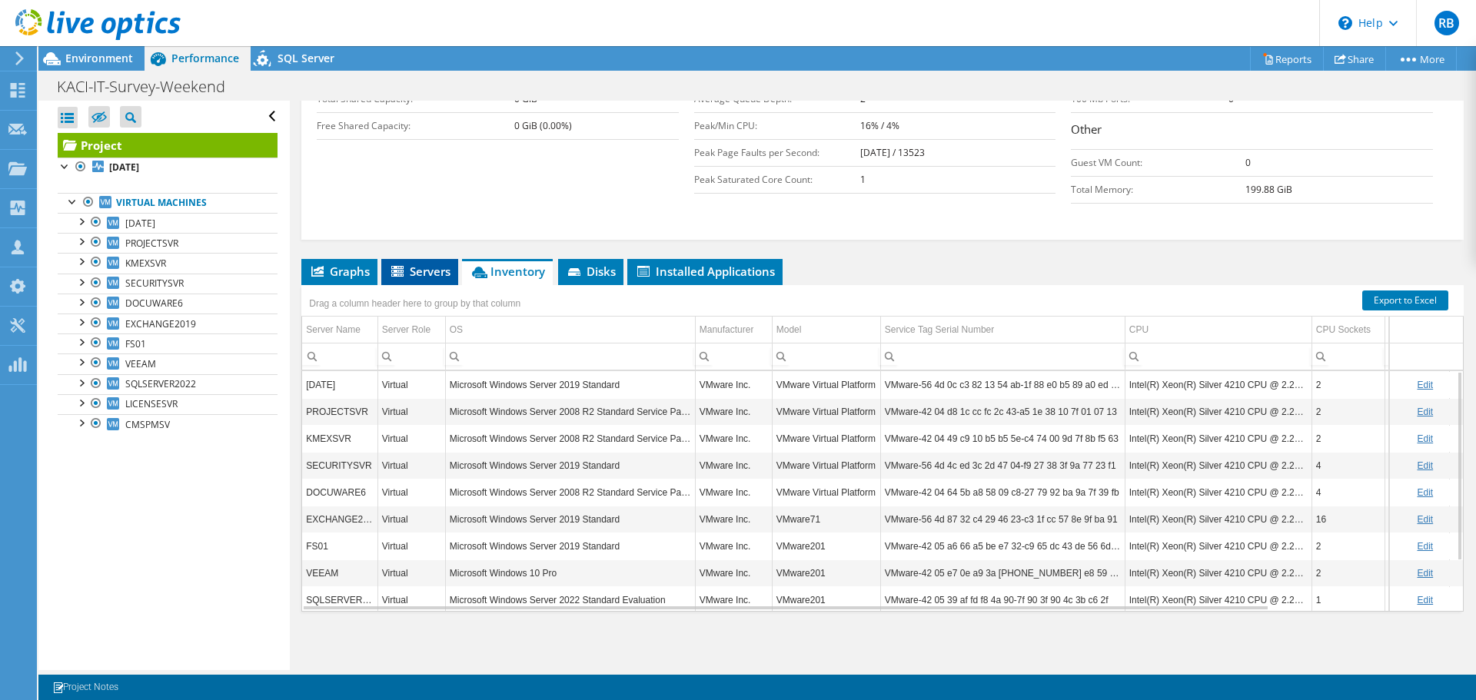
click at [403, 278] on icon at bounding box center [398, 272] width 15 height 13
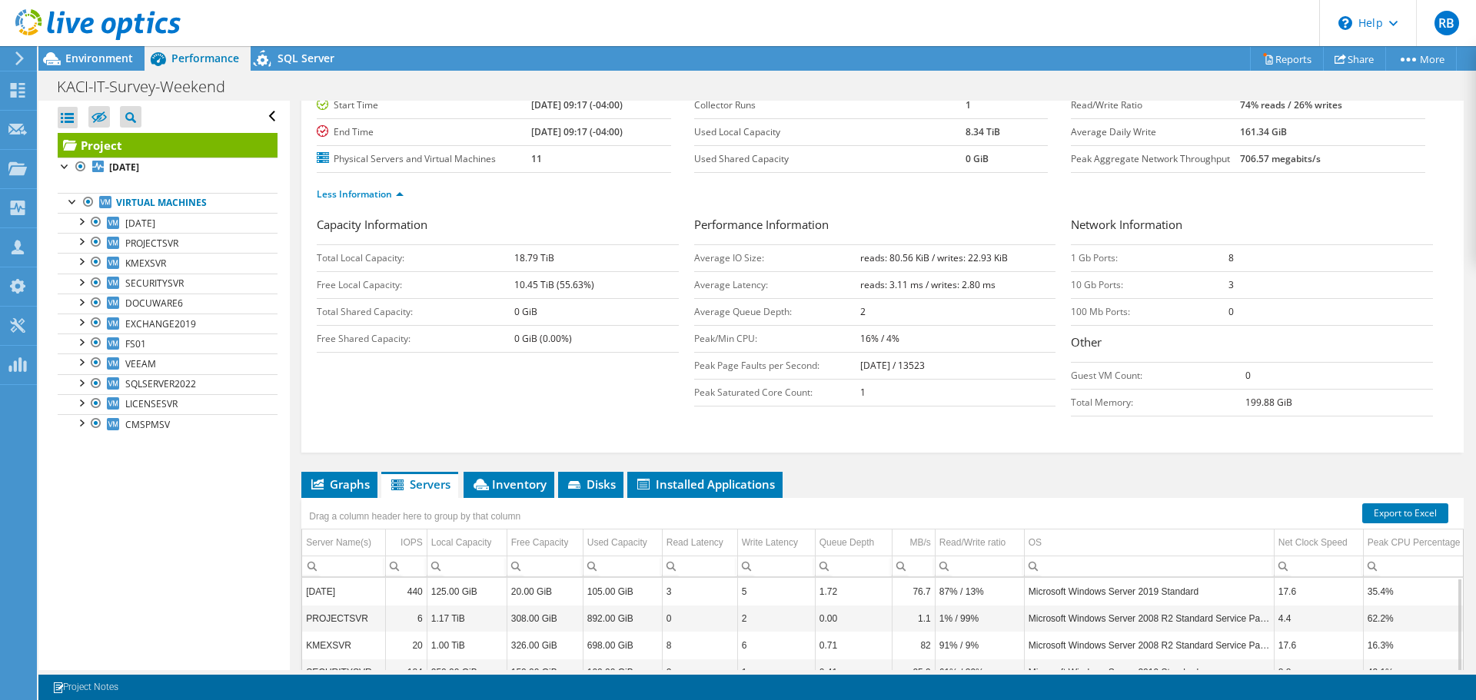
scroll to position [0, 0]
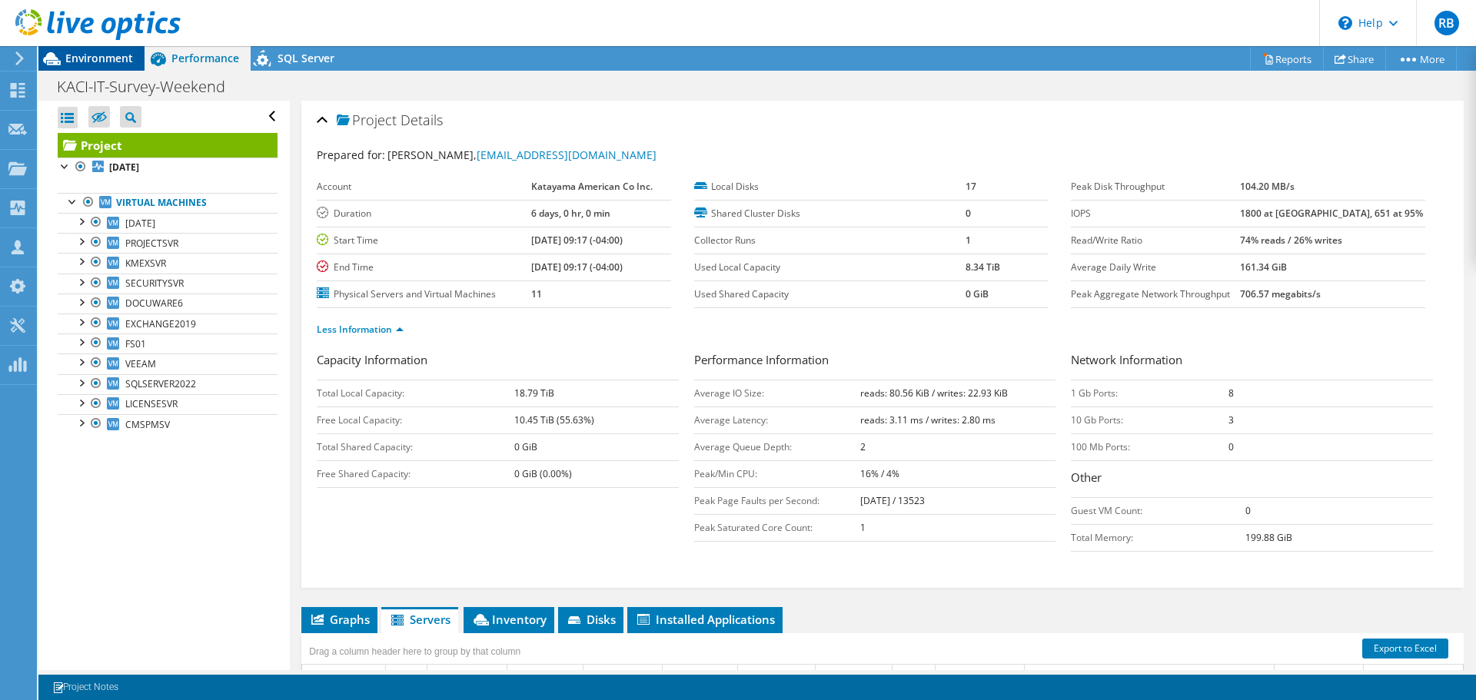
click at [88, 55] on span "Environment" at bounding box center [99, 58] width 68 height 15
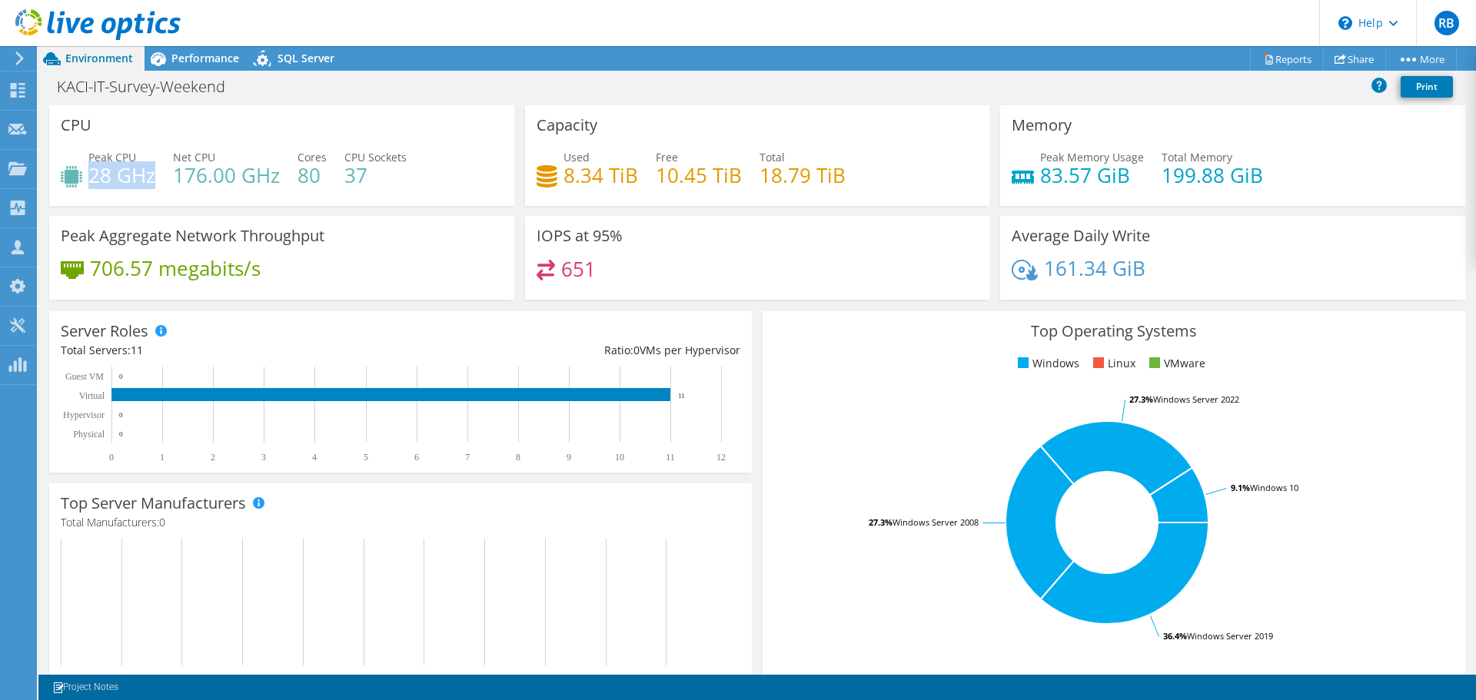
drag, startPoint x: 91, startPoint y: 174, endPoint x: 154, endPoint y: 177, distance: 63.1
click at [154, 177] on h4 "28 GHz" at bounding box center [121, 175] width 67 height 17
drag, startPoint x: 173, startPoint y: 177, endPoint x: 281, endPoint y: 183, distance: 107.8
click at [281, 183] on div "Peak CPU 28 GHz Net CPU 176.00 GHz Cores 80 CPU Sockets 37" at bounding box center [282, 174] width 442 height 50
drag, startPoint x: 158, startPoint y: 176, endPoint x: 91, endPoint y: 171, distance: 66.3
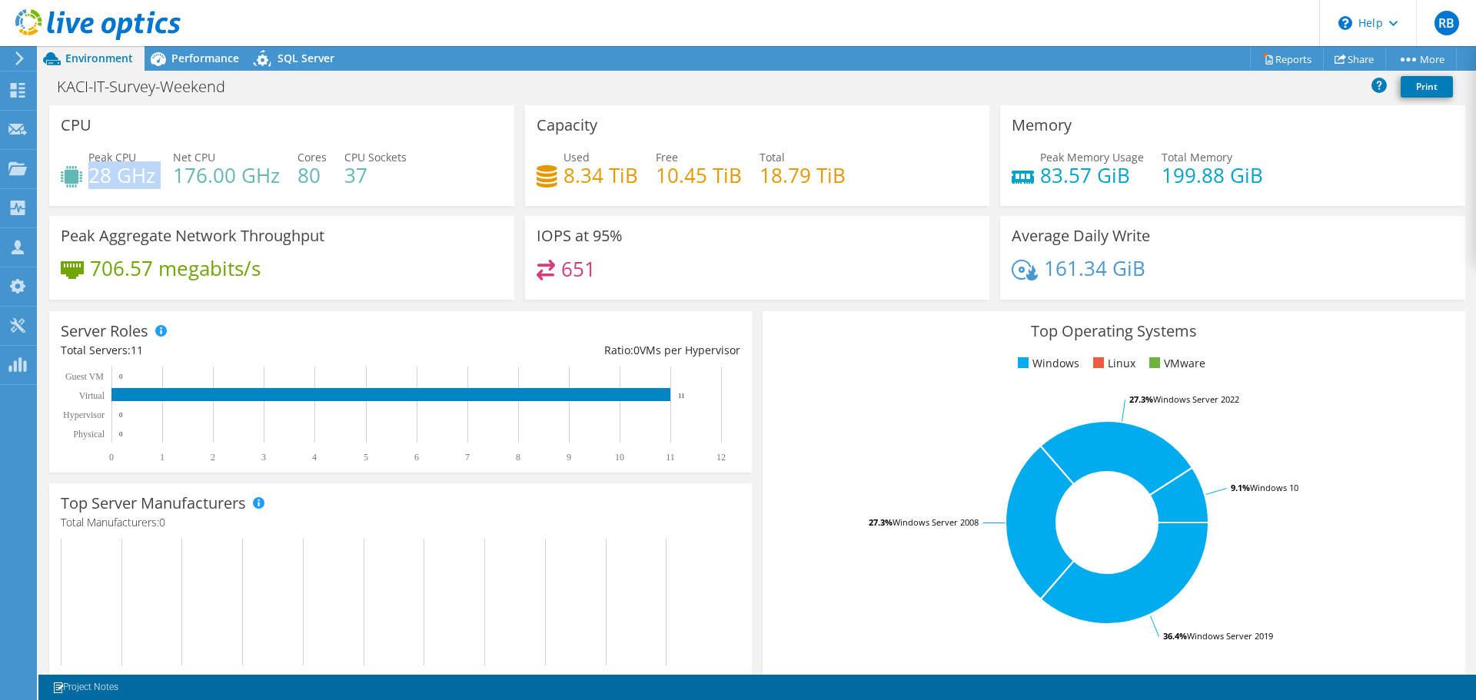
click at [91, 171] on div "Peak CPU 28 GHz Net CPU 176.00 GHz Cores 80 CPU Sockets 37" at bounding box center [282, 174] width 442 height 50
click at [89, 171] on h4 "28 GHz" at bounding box center [121, 175] width 67 height 17
drag, startPoint x: 89, startPoint y: 171, endPoint x: 158, endPoint y: 173, distance: 69.2
click at [158, 173] on div "Peak CPU 28 GHz Net CPU 176.00 GHz Cores 80 CPU Sockets 37" at bounding box center [282, 174] width 442 height 50
drag, startPoint x: 174, startPoint y: 176, endPoint x: 277, endPoint y: 180, distance: 102.3
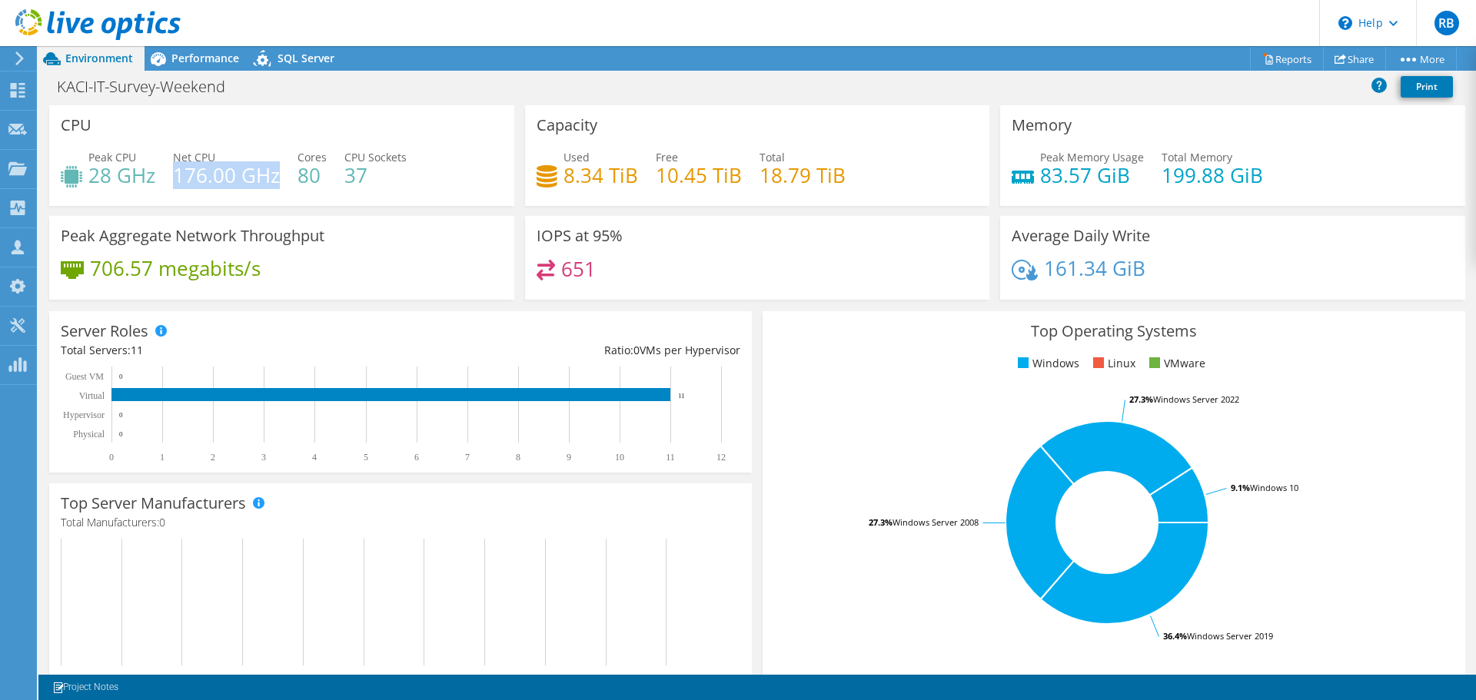
click at [277, 180] on h4 "176.00 GHz" at bounding box center [226, 175] width 107 height 17
drag, startPoint x: 158, startPoint y: 173, endPoint x: 93, endPoint y: 173, distance: 64.6
click at [93, 173] on div "Peak CPU 28 GHz Net CPU 176.00 GHz Cores 80 CPU Sockets 37" at bounding box center [282, 174] width 442 height 50
drag, startPoint x: 1123, startPoint y: 176, endPoint x: 1034, endPoint y: 174, distance: 89.2
click at [1040, 174] on h4 "83.57 GiB" at bounding box center [1092, 175] width 104 height 17
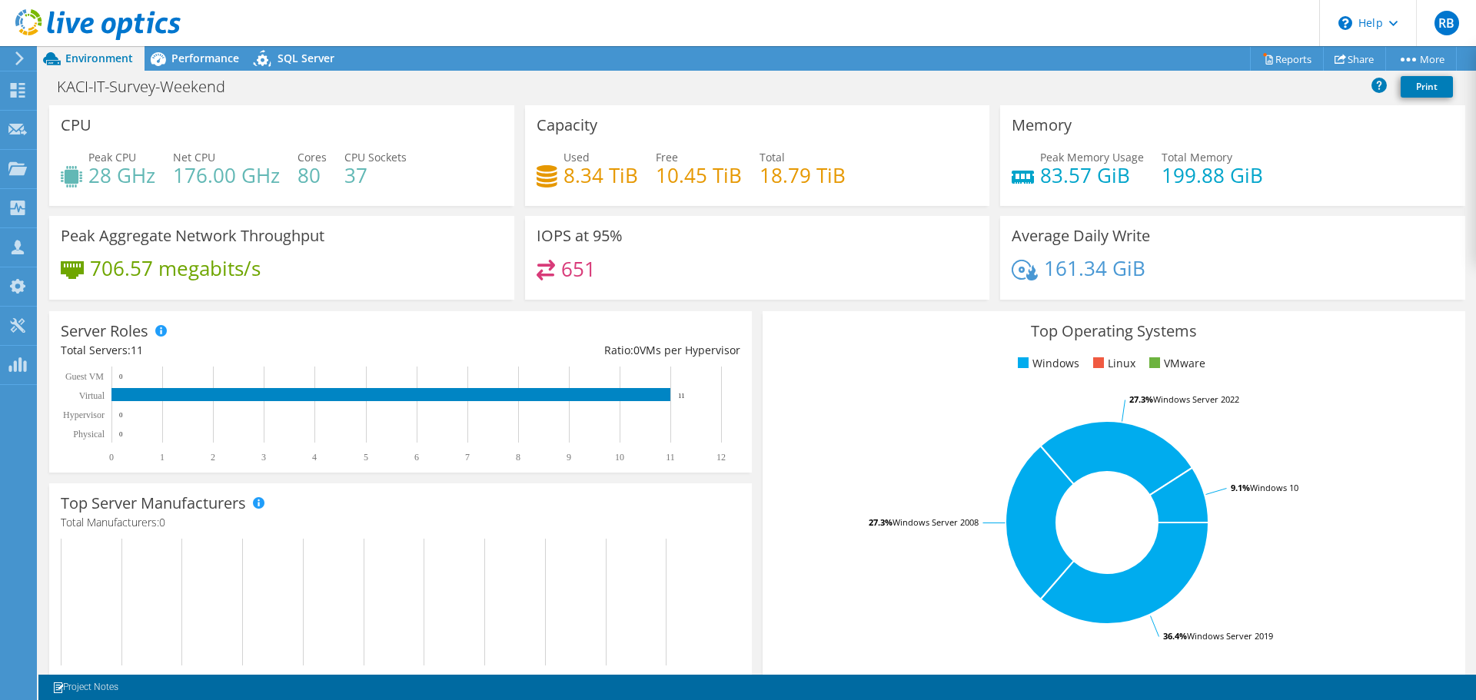
click at [390, 198] on div "Peak CPU 28 GHz Net CPU 176.00 GHz Cores 80 CPU Sockets 37" at bounding box center [282, 174] width 442 height 50
drag, startPoint x: 1124, startPoint y: 180, endPoint x: 1031, endPoint y: 176, distance: 93.1
click at [1031, 176] on div "Peak Memory Usage 83.57 GiB" at bounding box center [1077, 166] width 132 height 35
click at [212, 65] on div "Performance" at bounding box center [197, 58] width 106 height 25
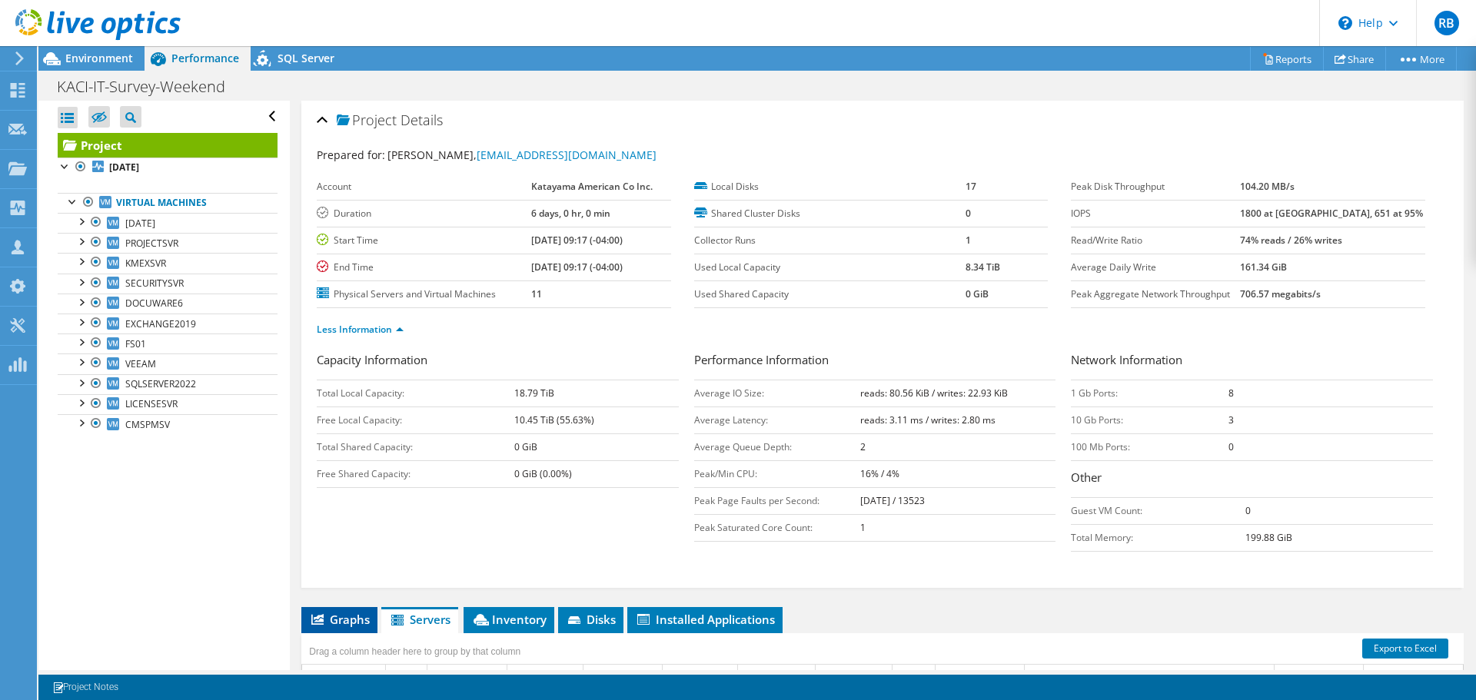
click at [337, 623] on span "Graphs" at bounding box center [339, 619] width 61 height 15
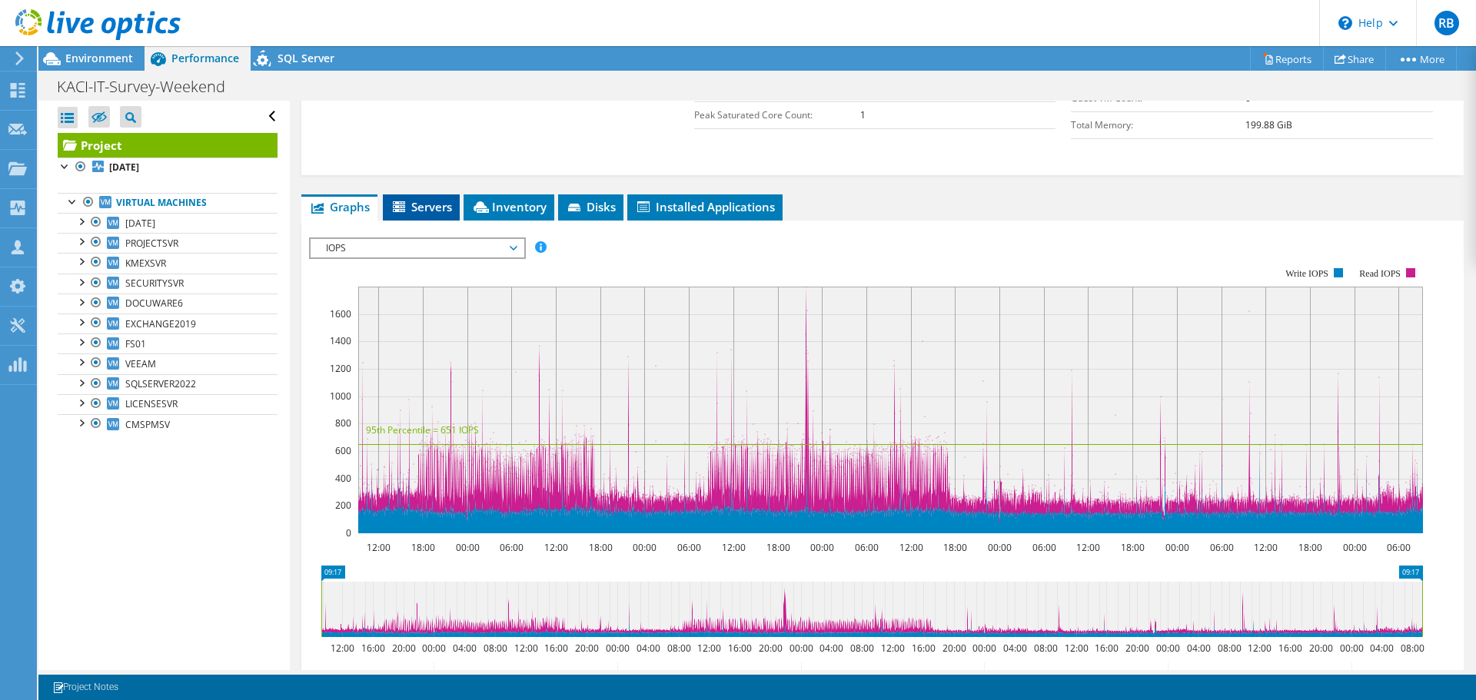
scroll to position [304, 0]
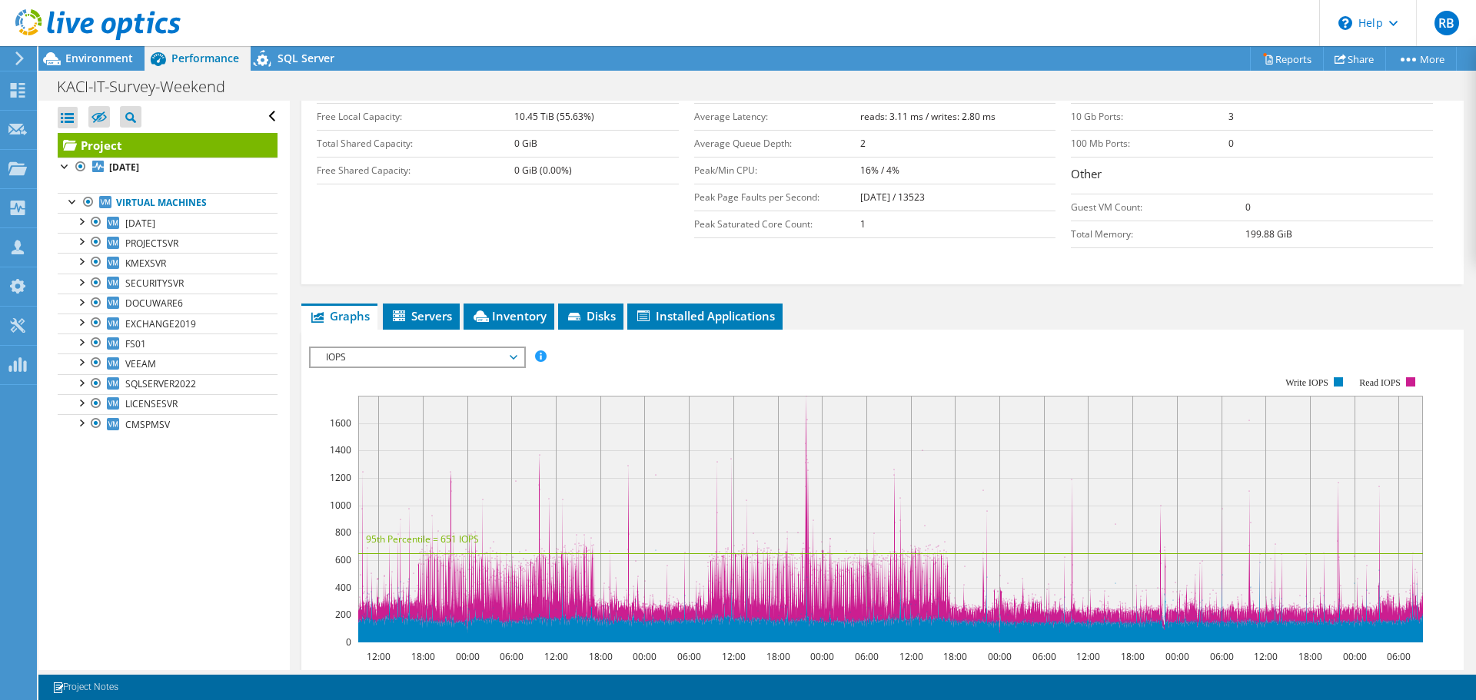
click at [403, 351] on span "IOPS" at bounding box center [417, 357] width 198 height 18
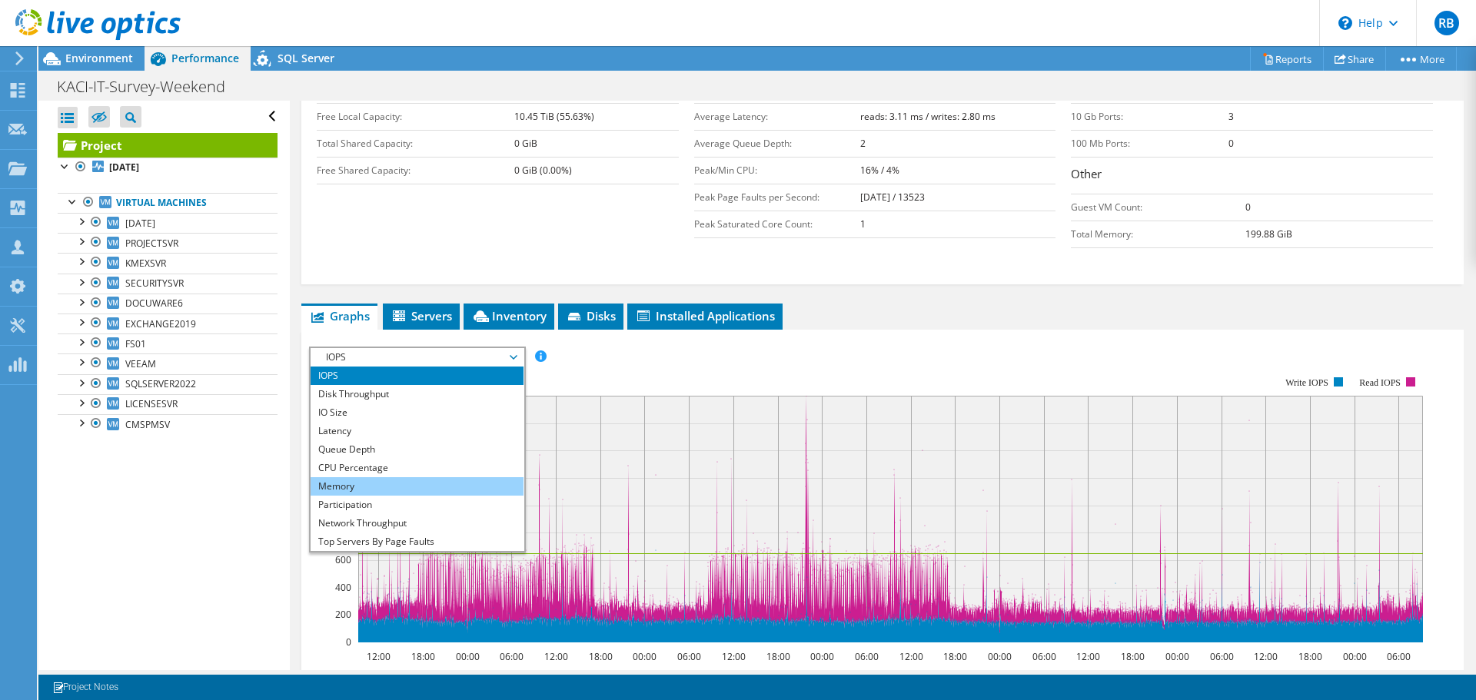
click at [361, 489] on li "Memory" at bounding box center [416, 486] width 213 height 18
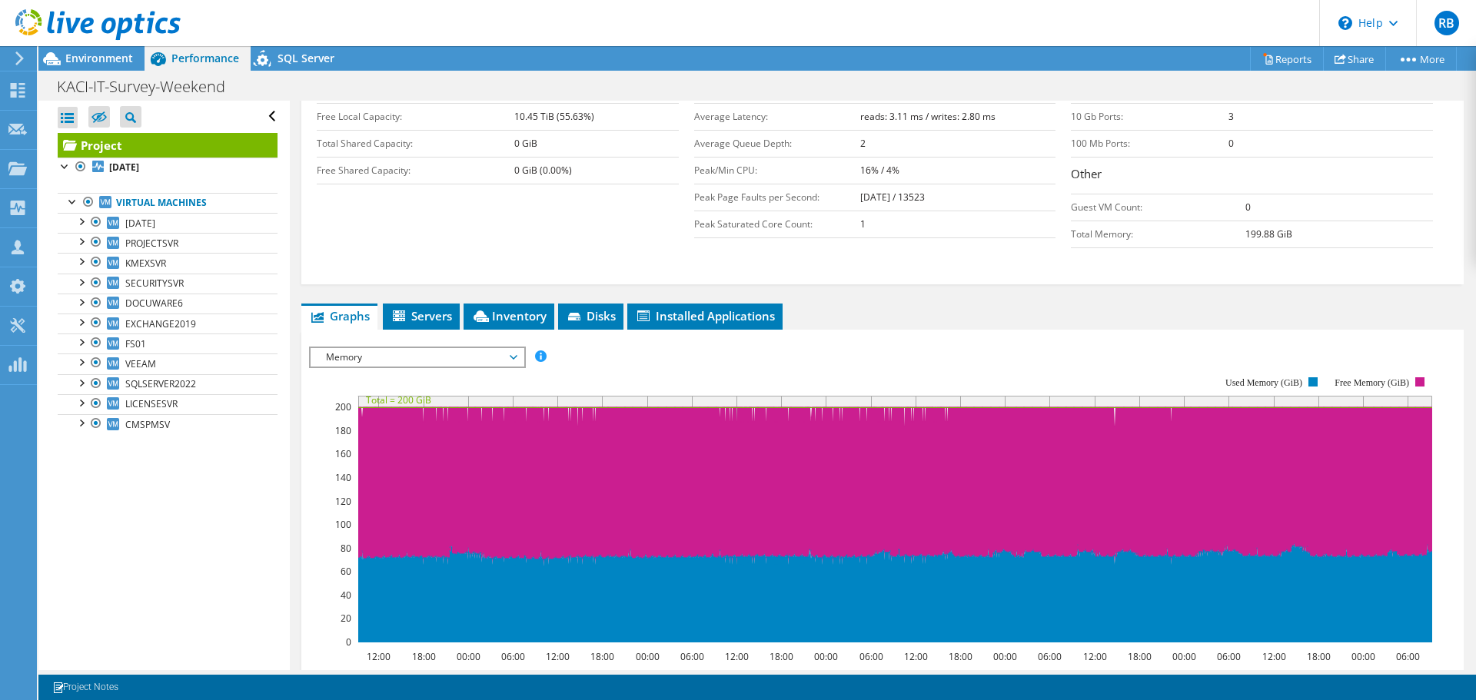
scroll to position [380, 0]
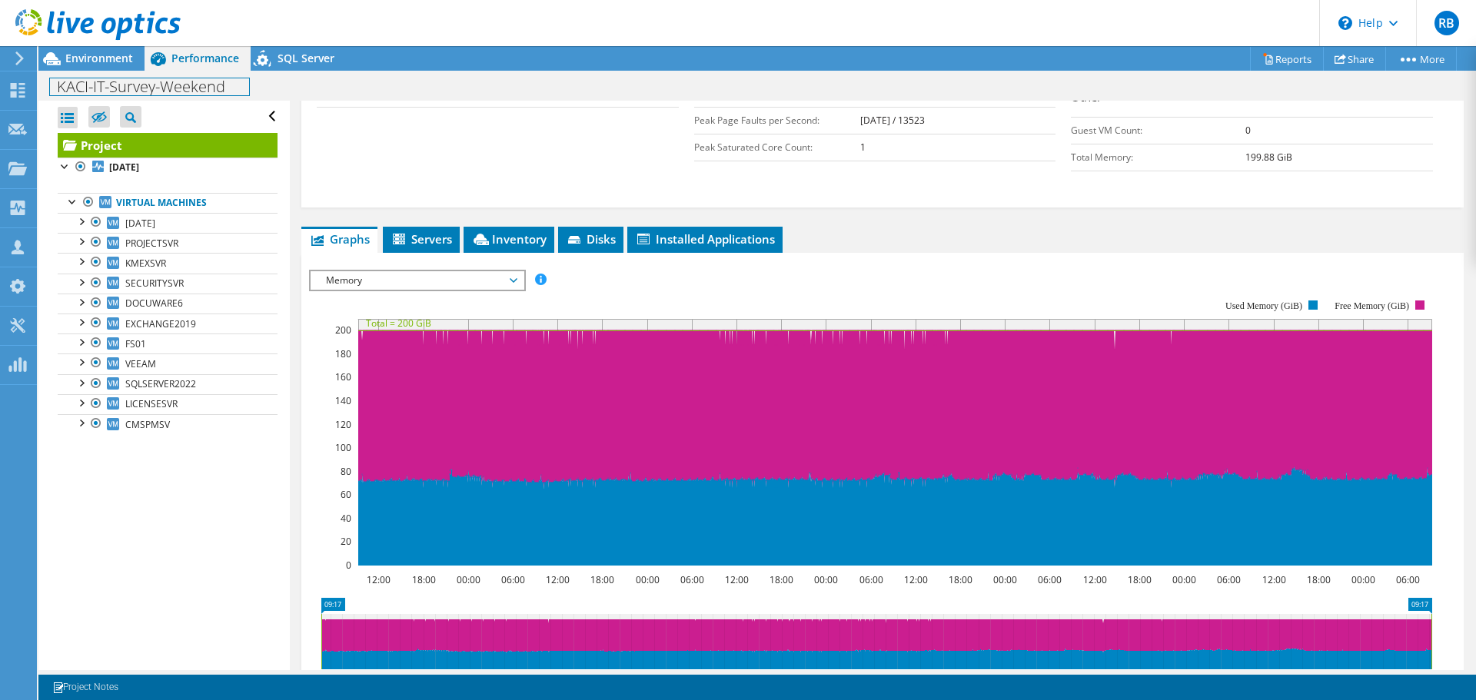
click at [91, 78] on h1 "KACI-IT-Survey-Weekend" at bounding box center [149, 86] width 199 height 17
click at [90, 59] on span "Environment" at bounding box center [99, 58] width 68 height 15
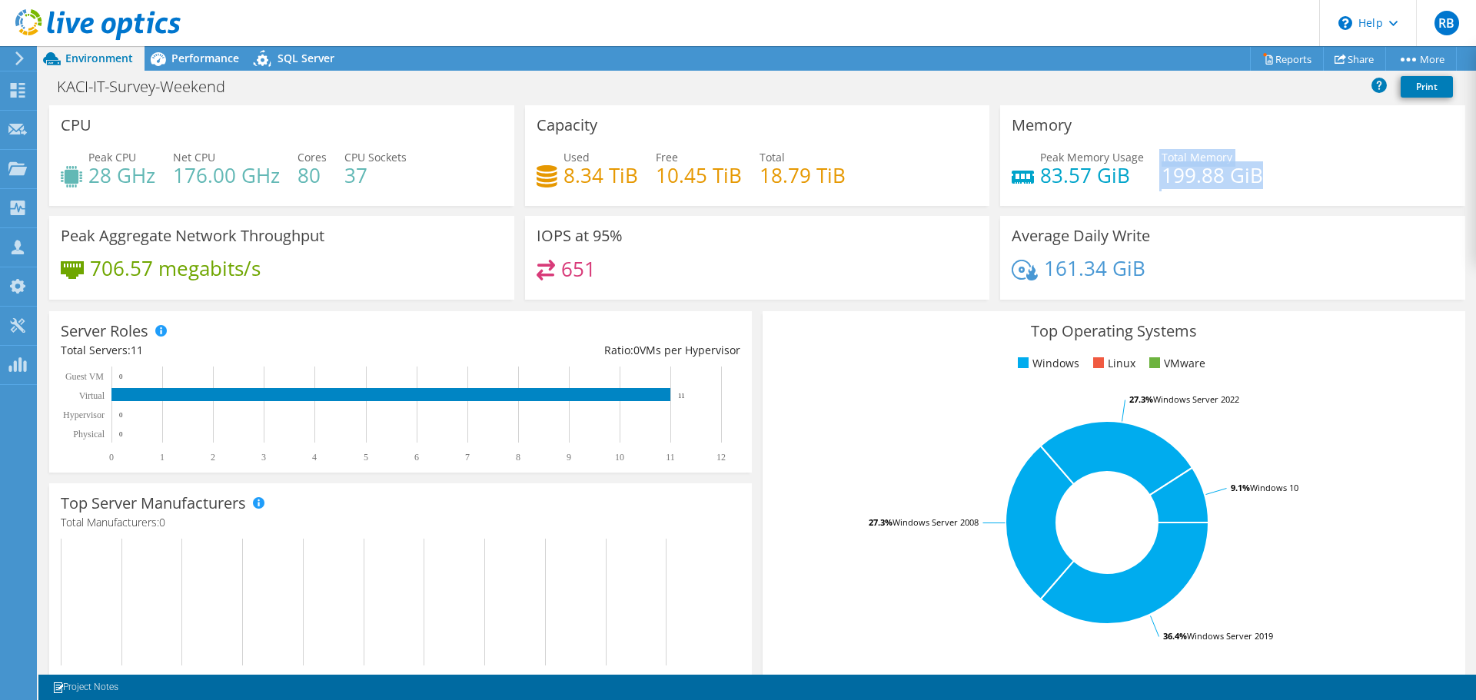
drag, startPoint x: 1150, startPoint y: 172, endPoint x: 1260, endPoint y: 182, distance: 110.4
click at [1260, 182] on div "Peak Memory Usage 83.57 GiB Total Memory 199.88 GiB" at bounding box center [1232, 174] width 442 height 50
click at [219, 59] on span "Performance" at bounding box center [205, 58] width 68 height 15
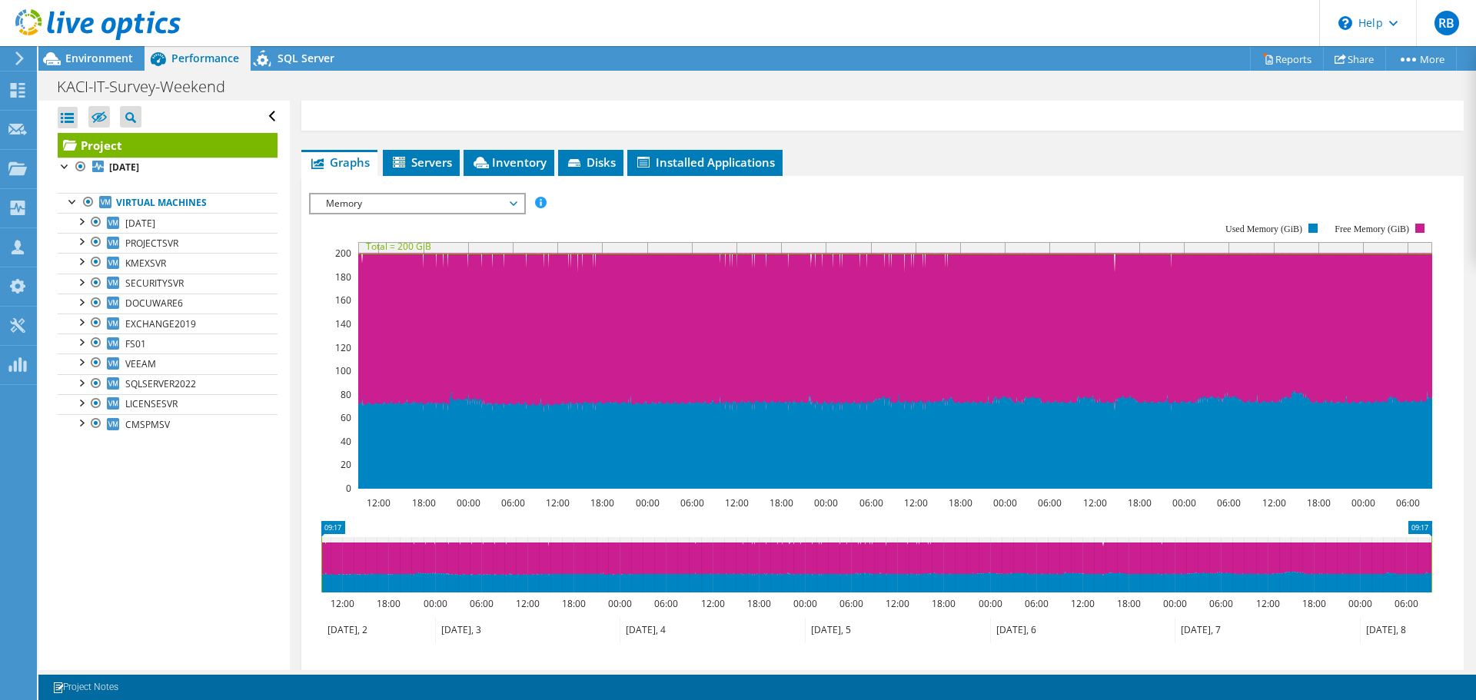
scroll to position [534, 0]
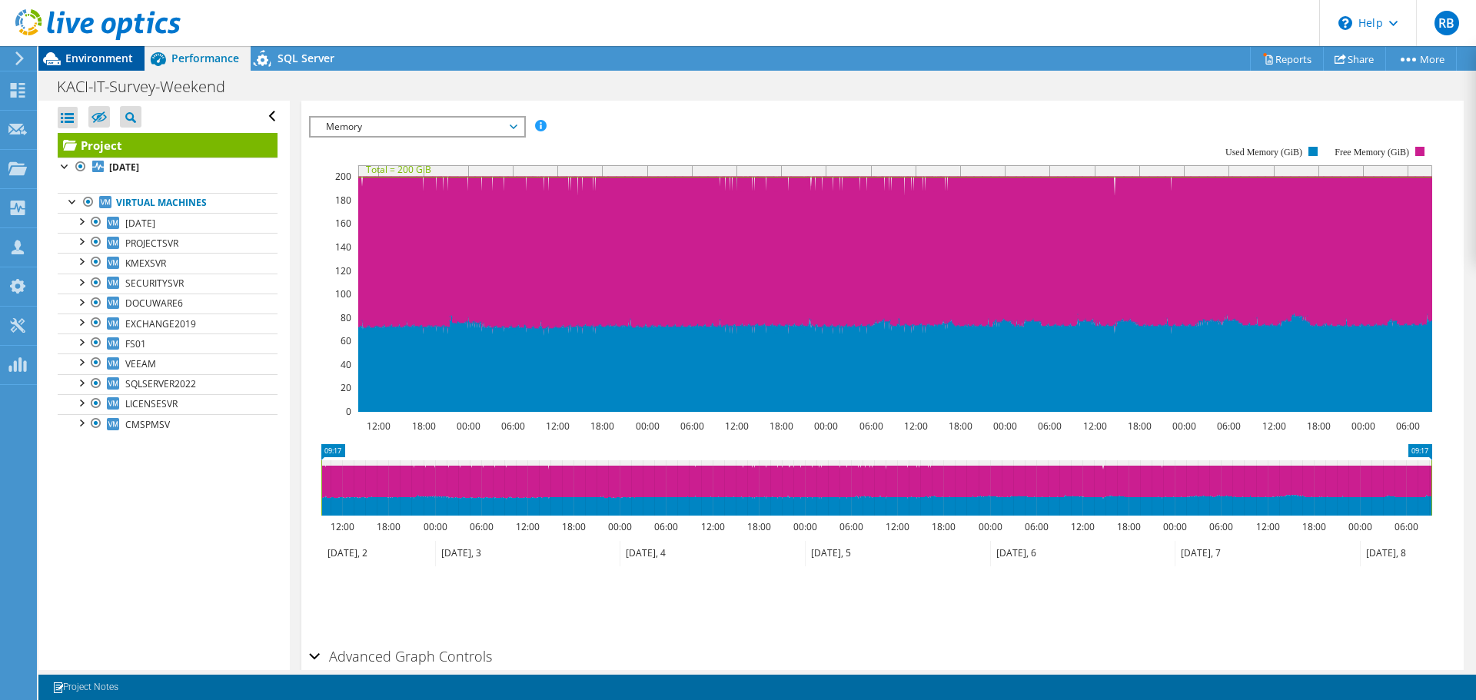
click at [101, 65] on span "Environment" at bounding box center [99, 58] width 68 height 15
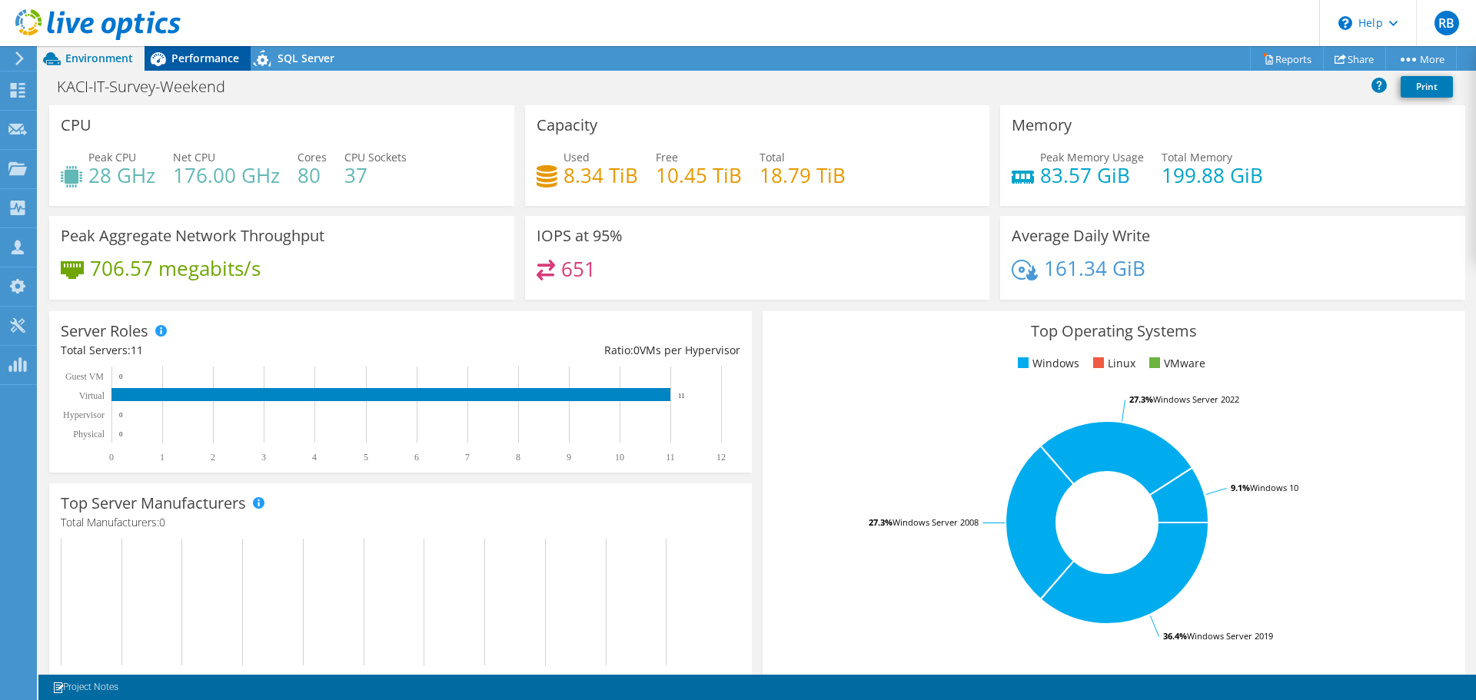
click at [201, 61] on span "Performance" at bounding box center [205, 58] width 68 height 15
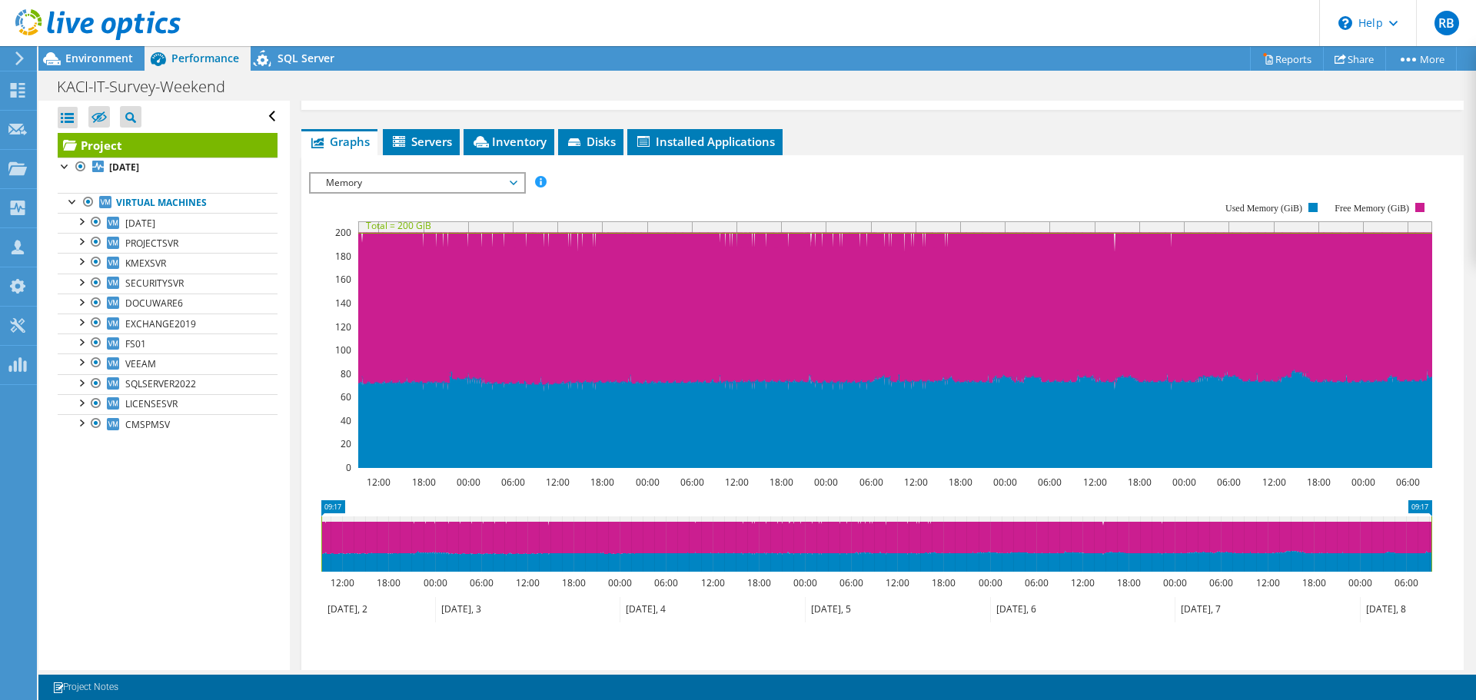
scroll to position [304, 0]
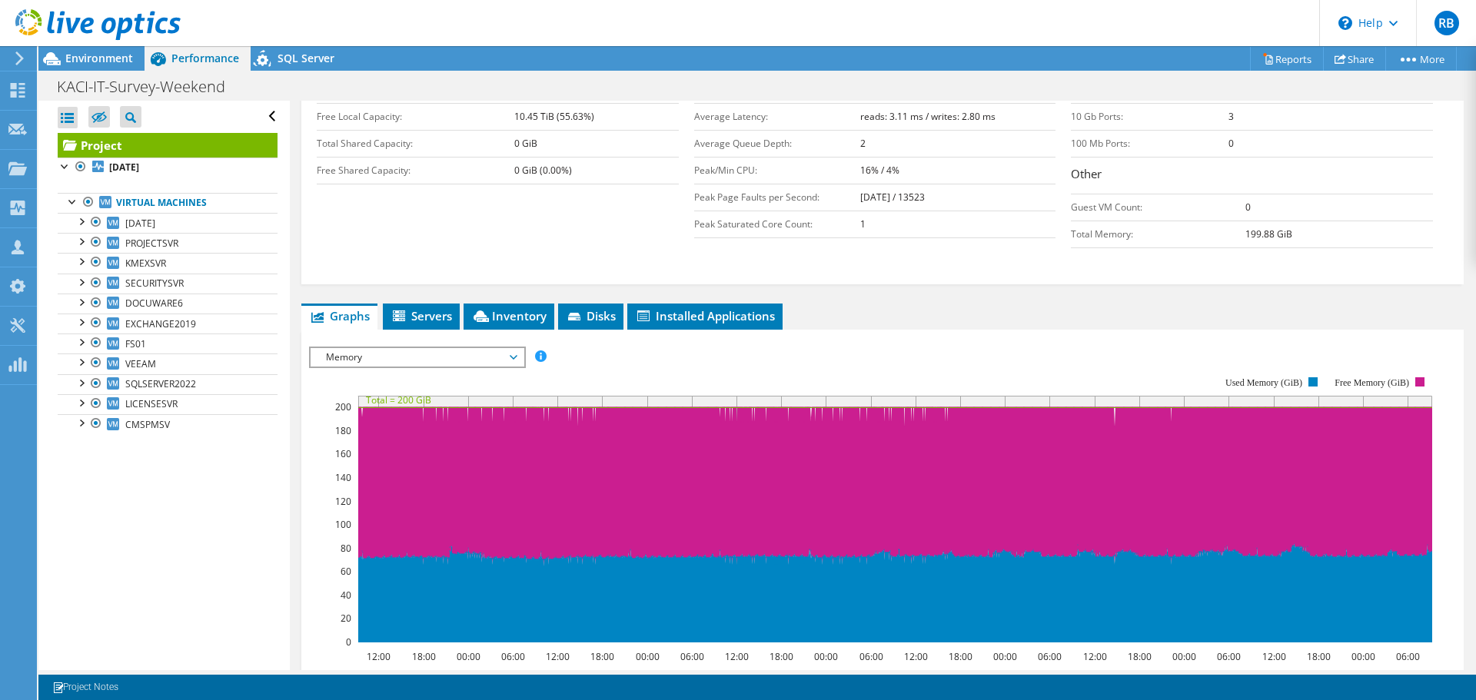
click at [414, 365] on span "Memory" at bounding box center [417, 357] width 198 height 18
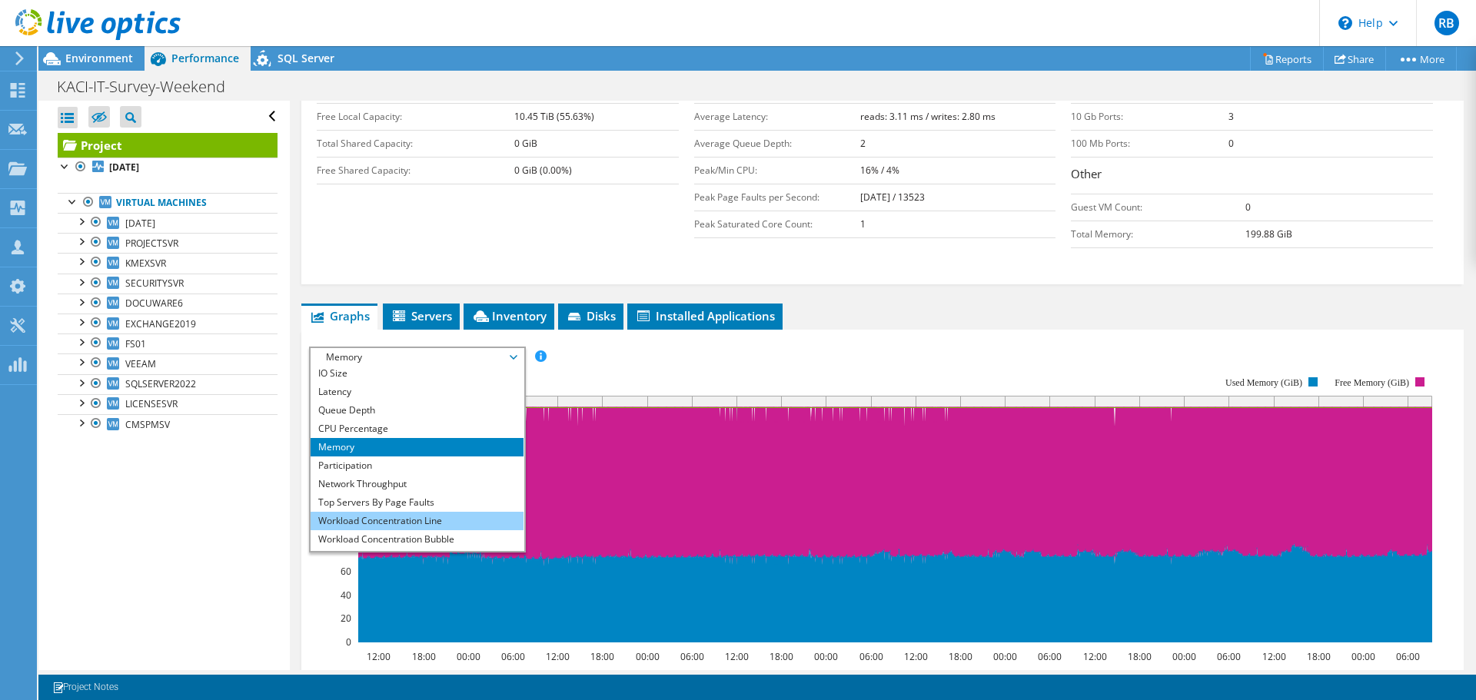
scroll to position [55, 0]
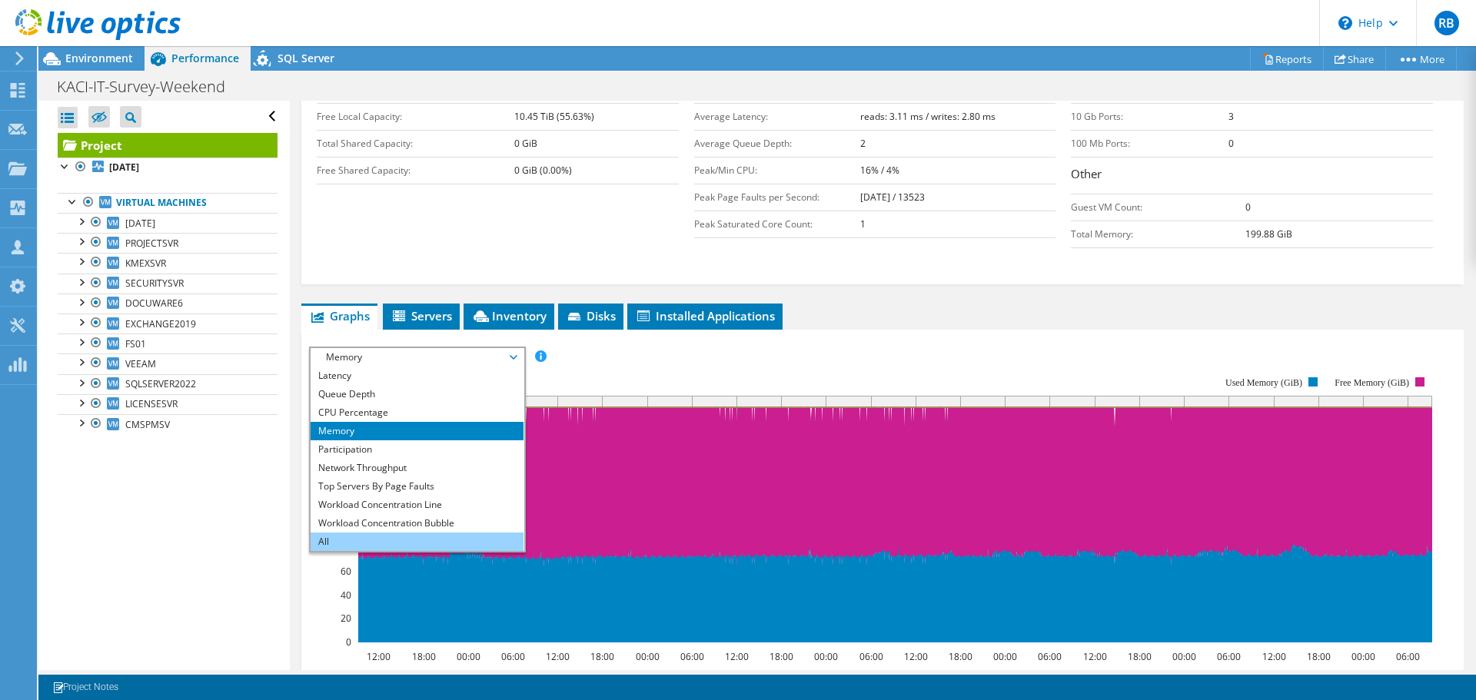
click at [347, 546] on li "All" at bounding box center [416, 542] width 213 height 18
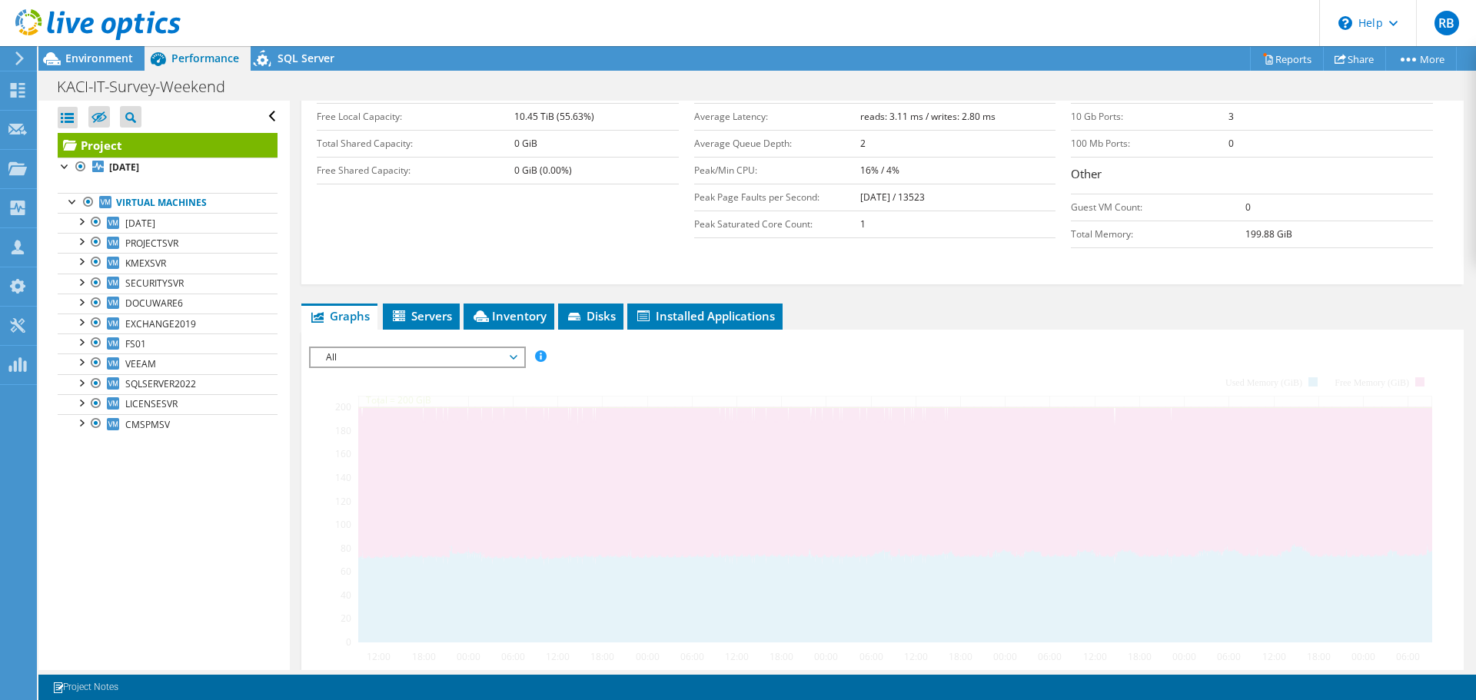
click at [596, 385] on div at bounding box center [882, 609] width 1147 height 525
click at [697, 352] on div at bounding box center [882, 609] width 1147 height 525
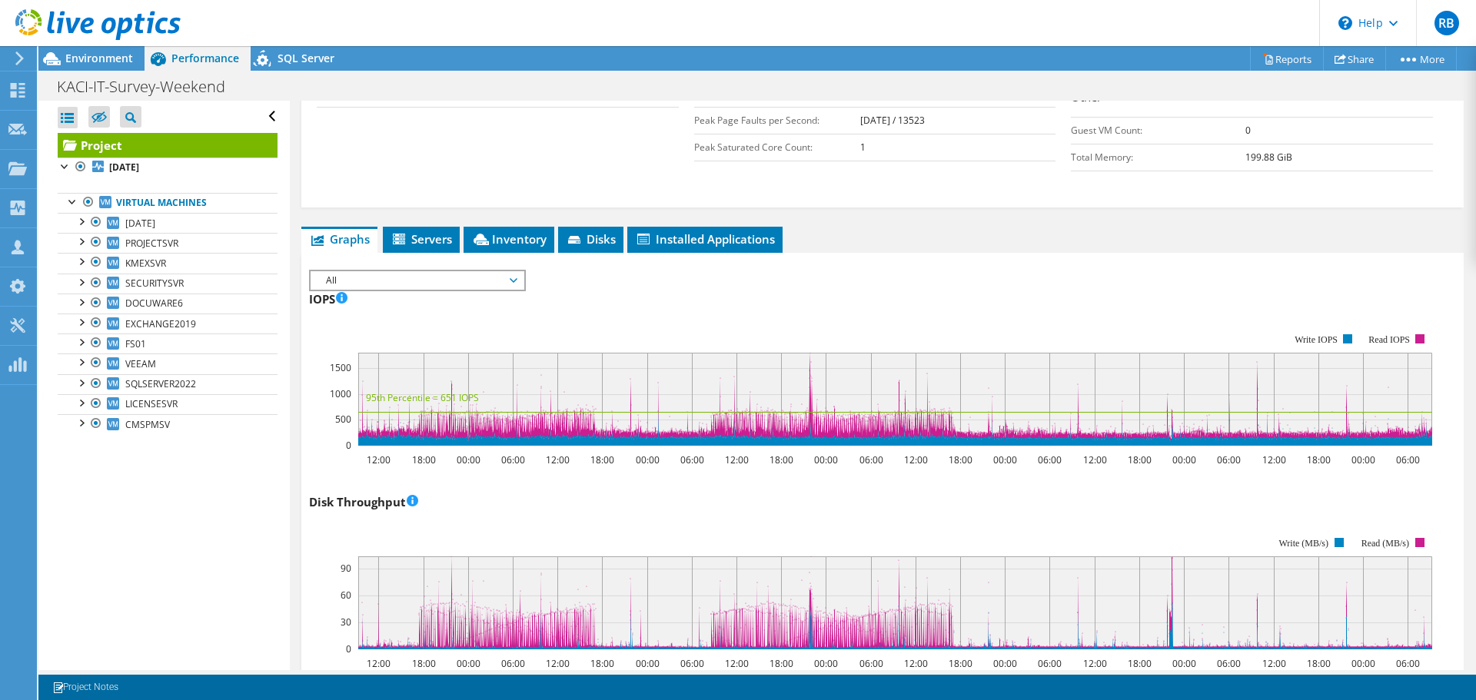
scroll to position [304, 0]
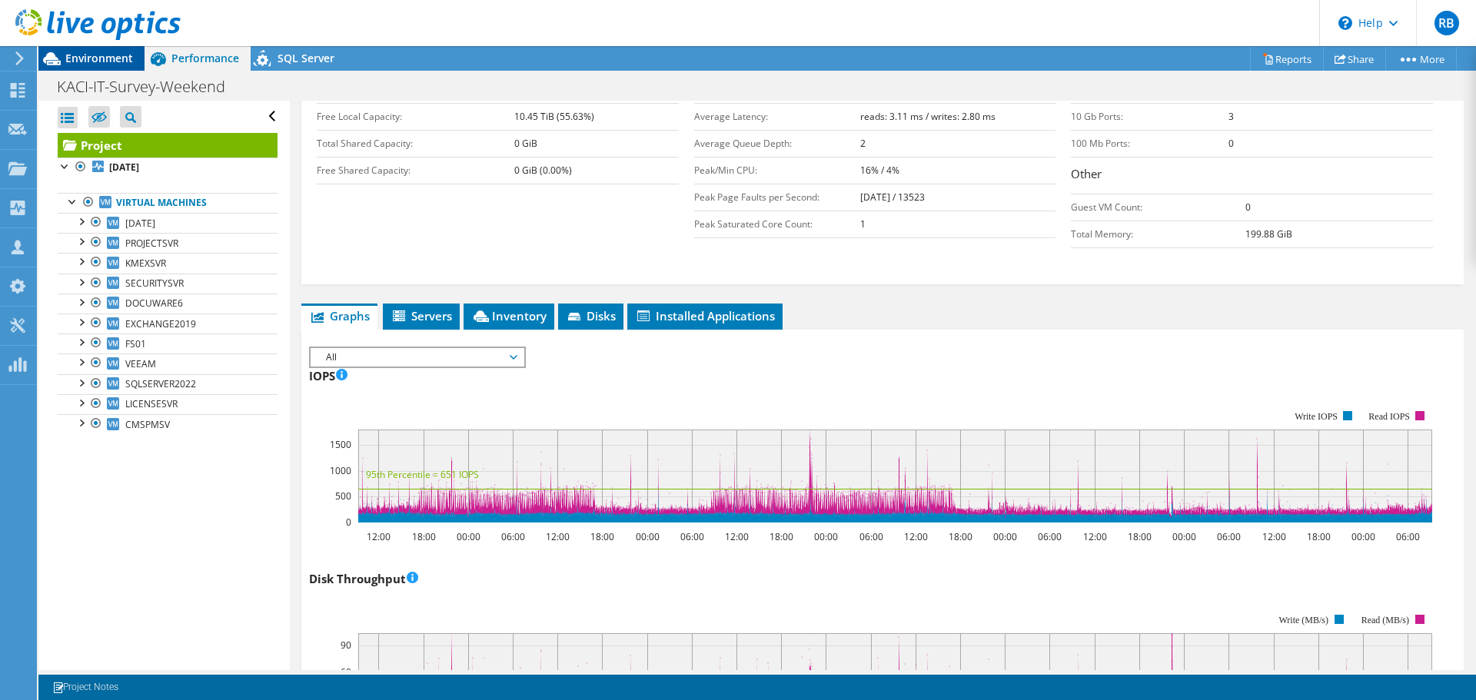
click at [64, 57] on icon at bounding box center [51, 58] width 27 height 27
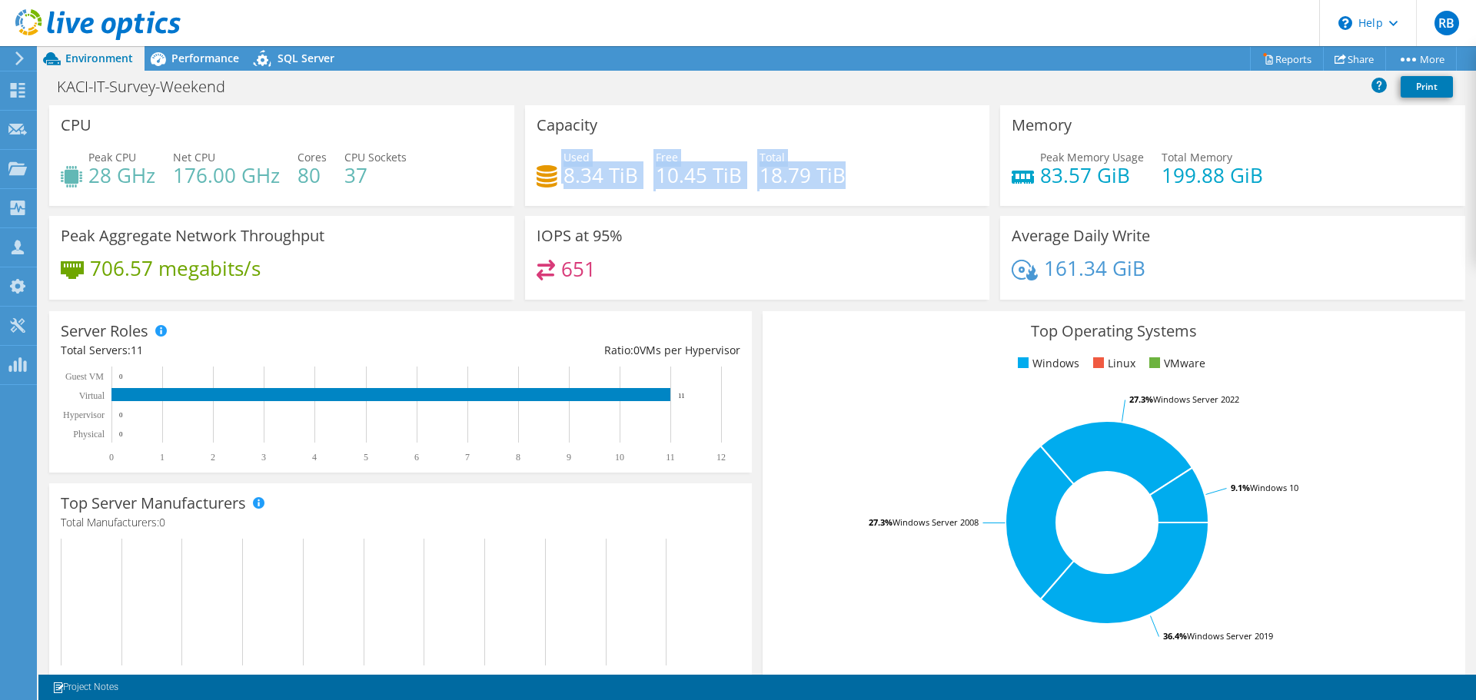
drag, startPoint x: 852, startPoint y: 168, endPoint x: 548, endPoint y: 171, distance: 303.6
click at [548, 171] on div "Used 8.34 TiB Free 10.45 TiB Total 18.79 TiB" at bounding box center [757, 174] width 442 height 50
click at [881, 141] on div "Capacity Used 8.34 TiB Free 10.45 TiB Total 18.79 TiB" at bounding box center [757, 155] width 465 height 101
drag, startPoint x: 845, startPoint y: 178, endPoint x: 753, endPoint y: 174, distance: 91.5
click at [753, 174] on div "Used 8.34 TiB Free 10.45 TiB Total 18.79 TiB" at bounding box center [757, 174] width 442 height 50
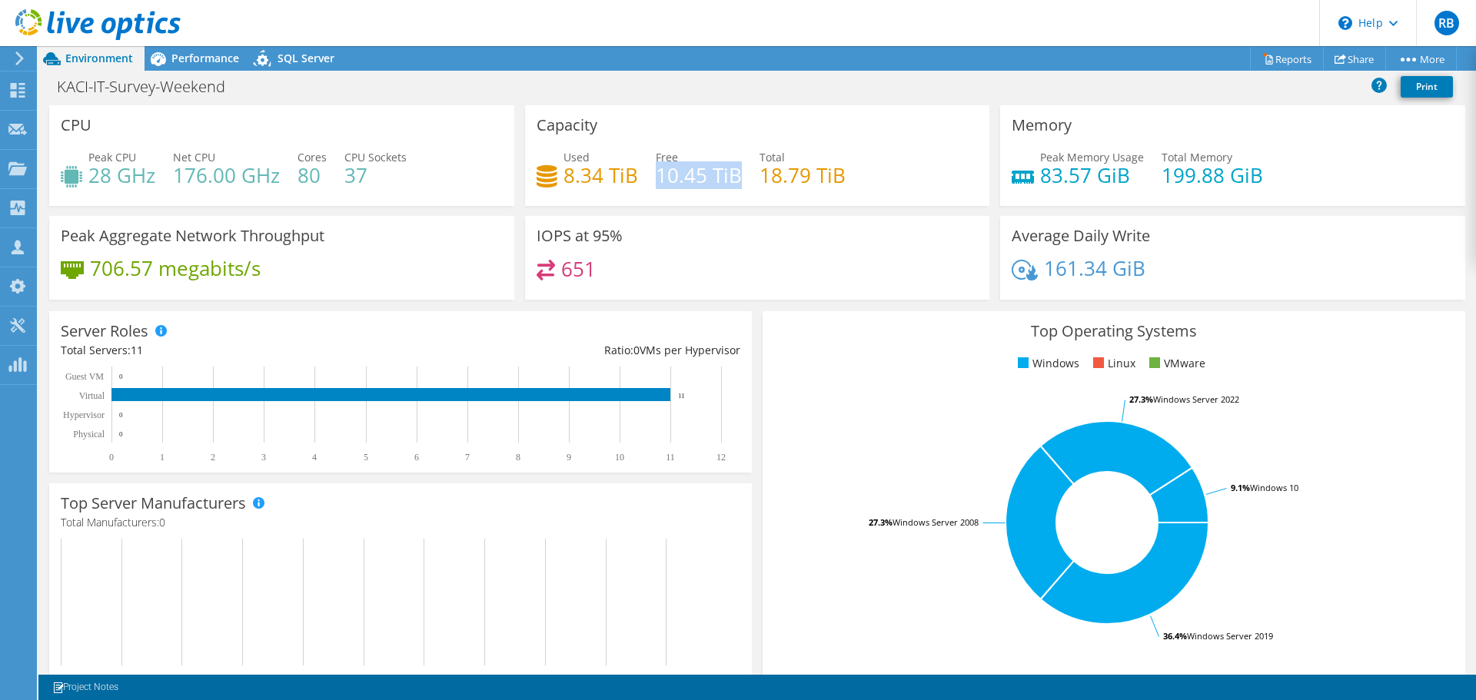
drag, startPoint x: 732, startPoint y: 171, endPoint x: 656, endPoint y: 171, distance: 76.1
click at [656, 171] on h4 "10.45 TiB" at bounding box center [699, 175] width 86 height 17
click at [669, 95] on div "KACI-IT-Survey-Weekend Print" at bounding box center [756, 86] width 1437 height 28
drag, startPoint x: 633, startPoint y: 173, endPoint x: 556, endPoint y: 172, distance: 77.6
click at [556, 172] on div "Used 8.34 TiB Free 10.45 TiB Total 18.79 TiB" at bounding box center [757, 174] width 442 height 50
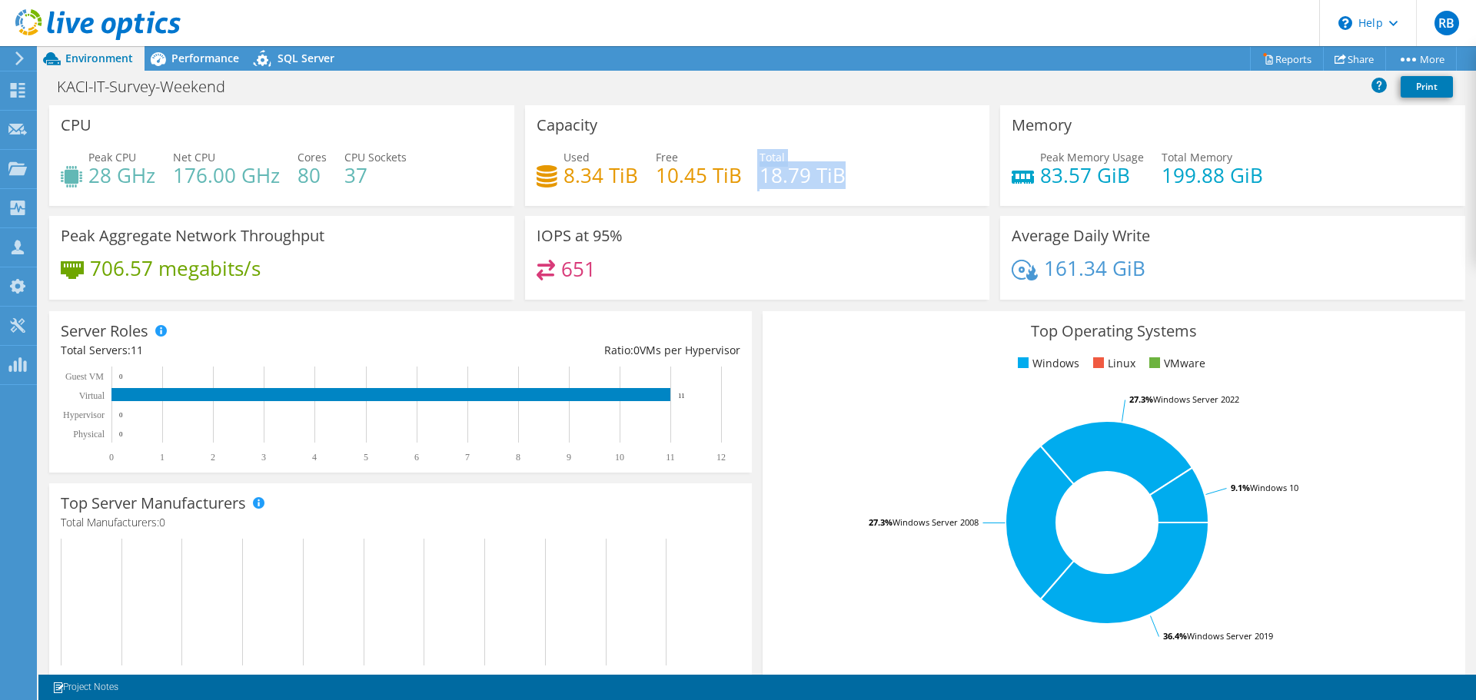
drag, startPoint x: 847, startPoint y: 177, endPoint x: 738, endPoint y: 176, distance: 109.1
click at [738, 176] on div "Used 8.34 TiB Free 10.45 TiB Total 18.79 TiB" at bounding box center [757, 174] width 442 height 50
drag, startPoint x: 633, startPoint y: 172, endPoint x: 561, endPoint y: 174, distance: 72.3
click at [561, 174] on div "Used 8.34 TiB Free 10.45 TiB Total 18.79 TiB" at bounding box center [757, 174] width 442 height 50
click at [628, 108] on div "Capacity Used 8.34 TiB Free 10.45 TiB Total 18.79 TiB" at bounding box center [757, 155] width 465 height 101
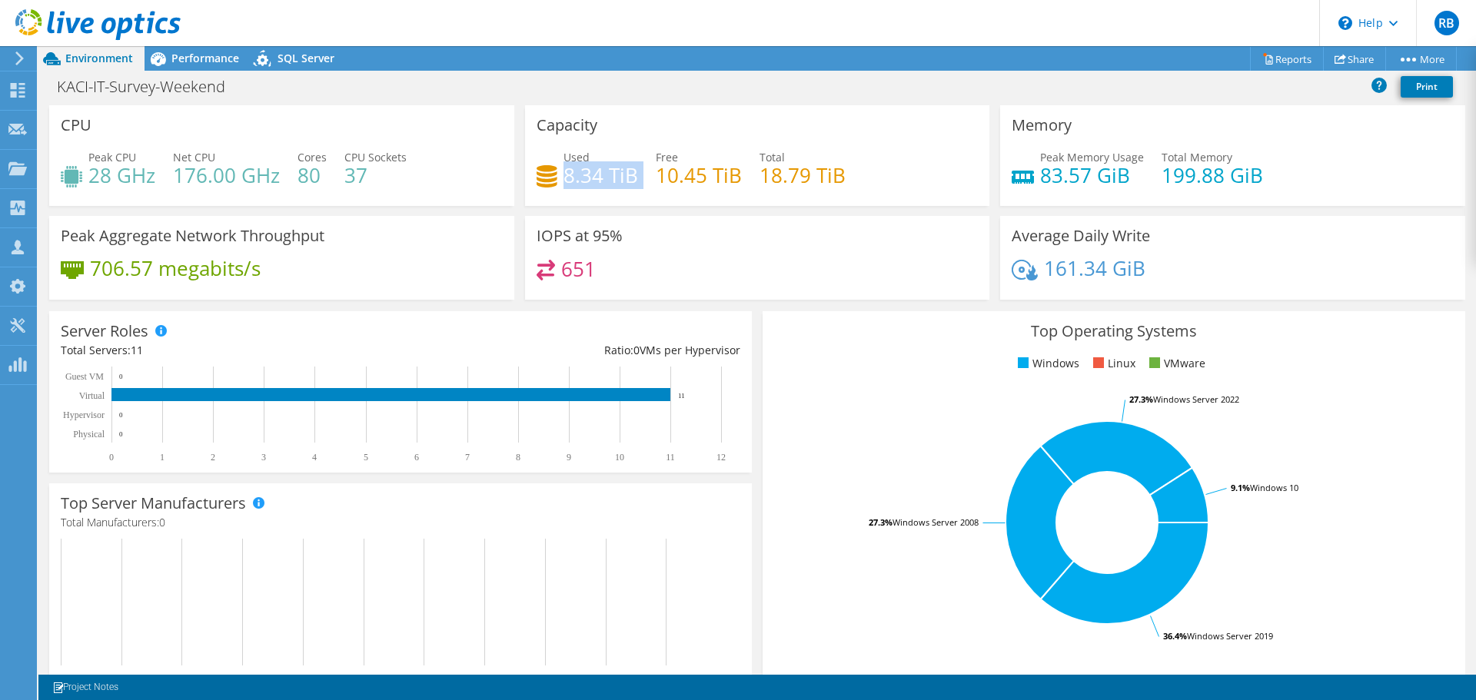
drag, startPoint x: 636, startPoint y: 168, endPoint x: 565, endPoint y: 176, distance: 71.2
click at [565, 176] on div "Used 8.34 TiB Free 10.45 TiB Total 18.79 TiB" at bounding box center [757, 174] width 442 height 50
click at [698, 121] on div "Capacity Used 8.34 TiB Free 10.45 TiB Total 18.79 TiB" at bounding box center [757, 155] width 465 height 101
drag, startPoint x: 852, startPoint y: 182, endPoint x: 759, endPoint y: 176, distance: 94.0
click at [759, 176] on div "Used 8.34 TiB Free 10.45 TiB Total 18.79 TiB" at bounding box center [757, 174] width 442 height 50
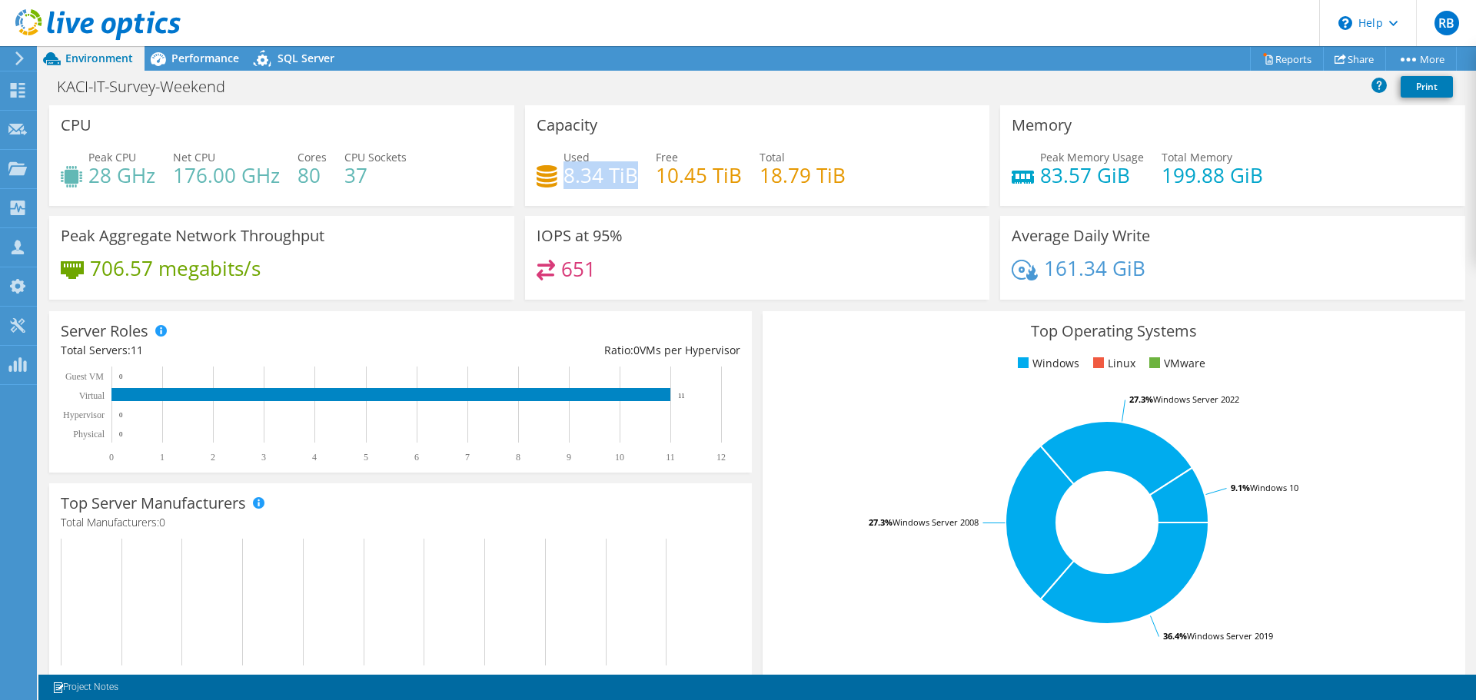
drag, startPoint x: 631, startPoint y: 175, endPoint x: 563, endPoint y: 173, distance: 68.4
click at [563, 173] on h4 "8.34 TiB" at bounding box center [600, 175] width 75 height 17
drag, startPoint x: 849, startPoint y: 169, endPoint x: 758, endPoint y: 165, distance: 91.5
click at [758, 165] on div "Used 8.34 TiB Free 10.45 TiB Total 18.79 TiB" at bounding box center [757, 174] width 442 height 50
click at [203, 58] on span "Performance" at bounding box center [205, 58] width 68 height 15
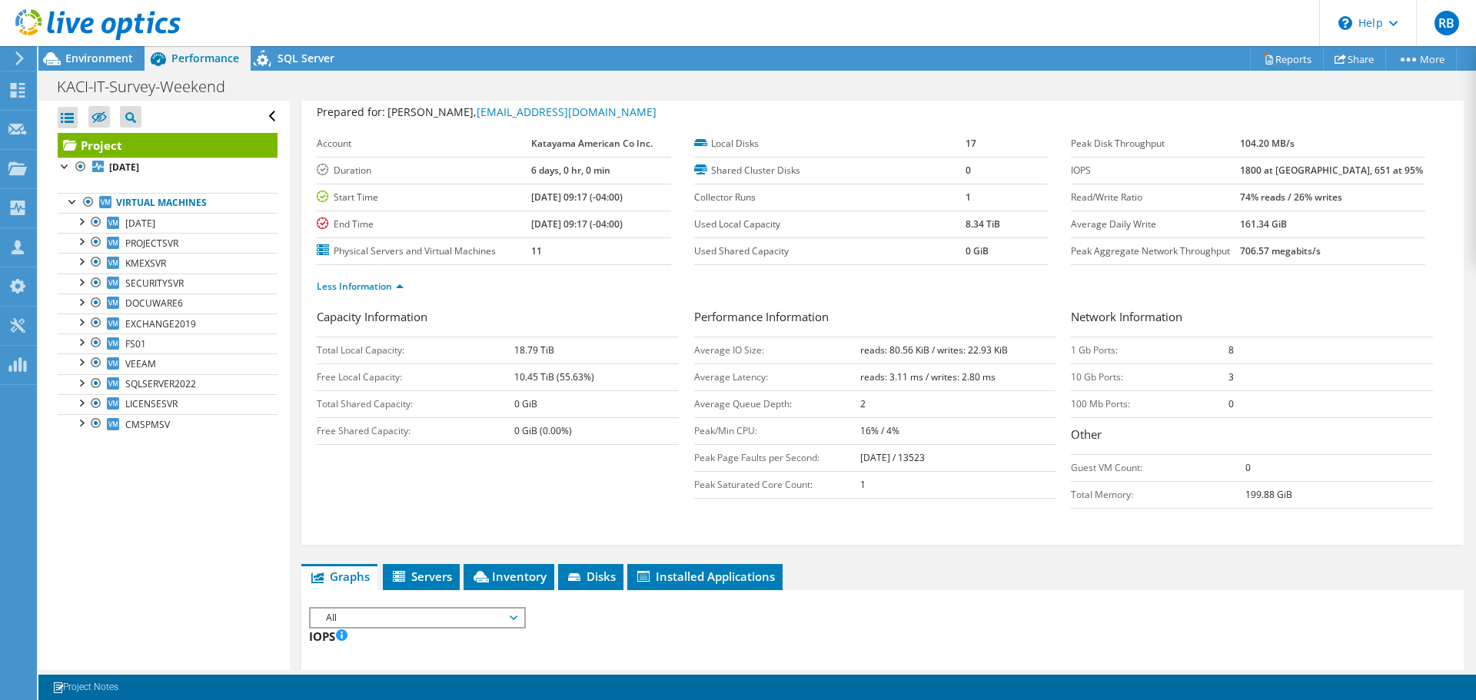
scroll to position [42, 0]
click at [146, 33] on icon at bounding box center [97, 25] width 165 height 32
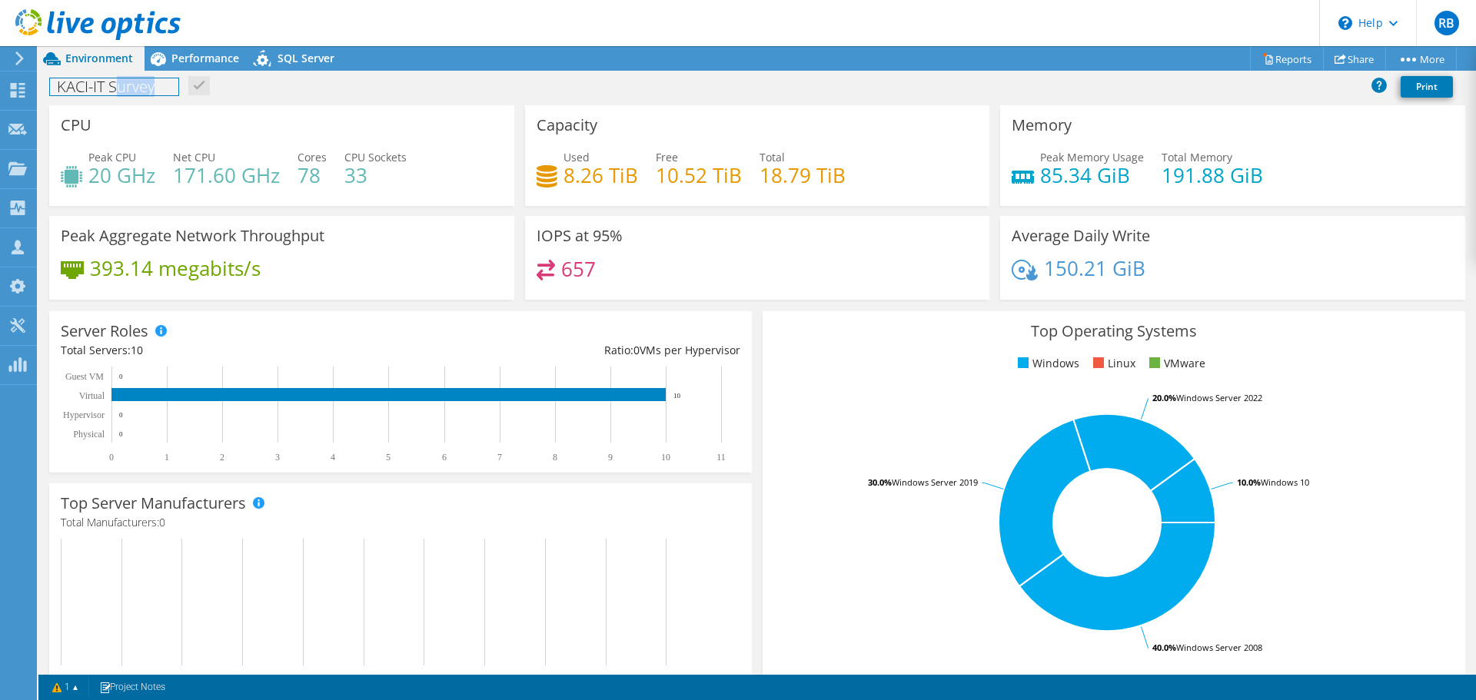
drag, startPoint x: 167, startPoint y: 92, endPoint x: 118, endPoint y: 91, distance: 48.4
click at [118, 91] on h1 "KACI-IT Survey" at bounding box center [114, 86] width 128 height 17
click at [224, 85] on link at bounding box center [219, 85] width 22 height 19
click at [340, 97] on div "KACI-IT Survey Print" at bounding box center [756, 86] width 1437 height 28
click at [239, 43] on header "RB Partner Team Member [PERSON_NAME] [PERSON_NAME][EMAIL_ADDRESS][PERSON_NAME][…" at bounding box center [738, 23] width 1476 height 46
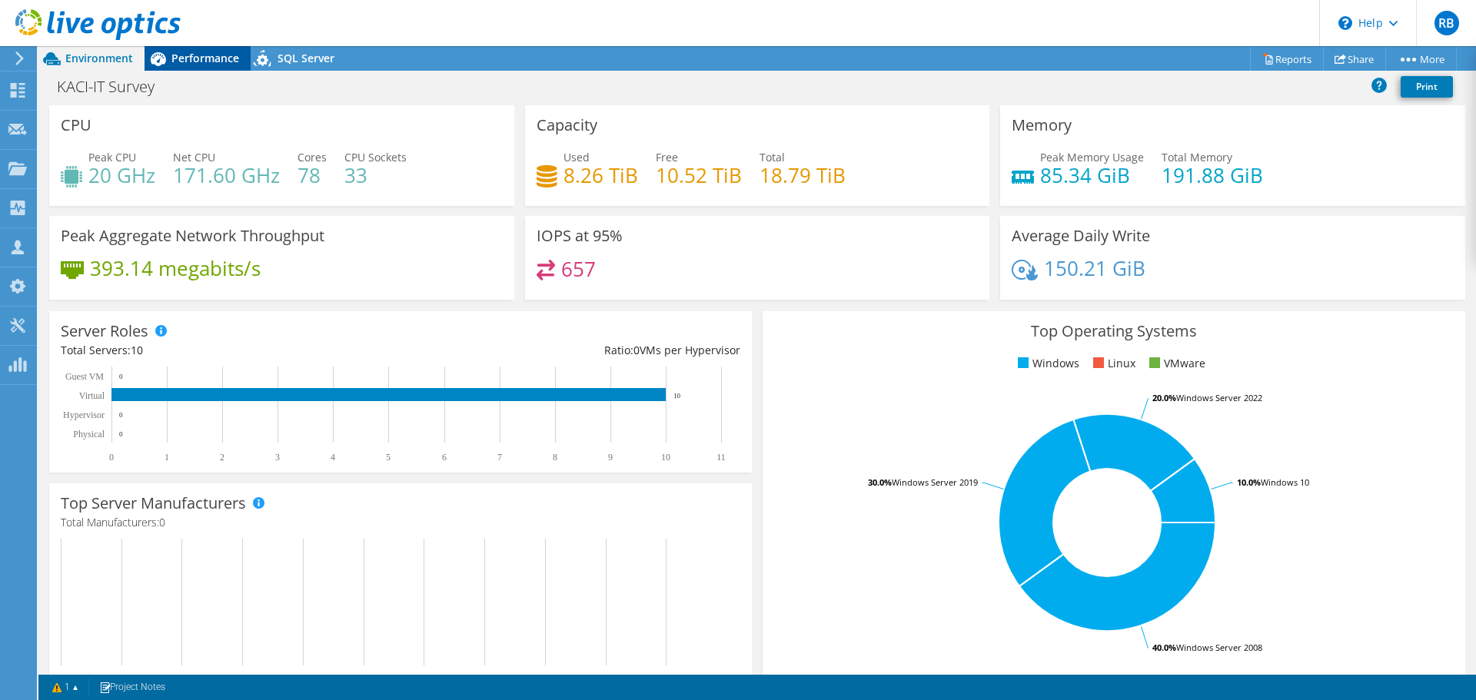
click at [210, 50] on div "Performance" at bounding box center [197, 58] width 106 height 25
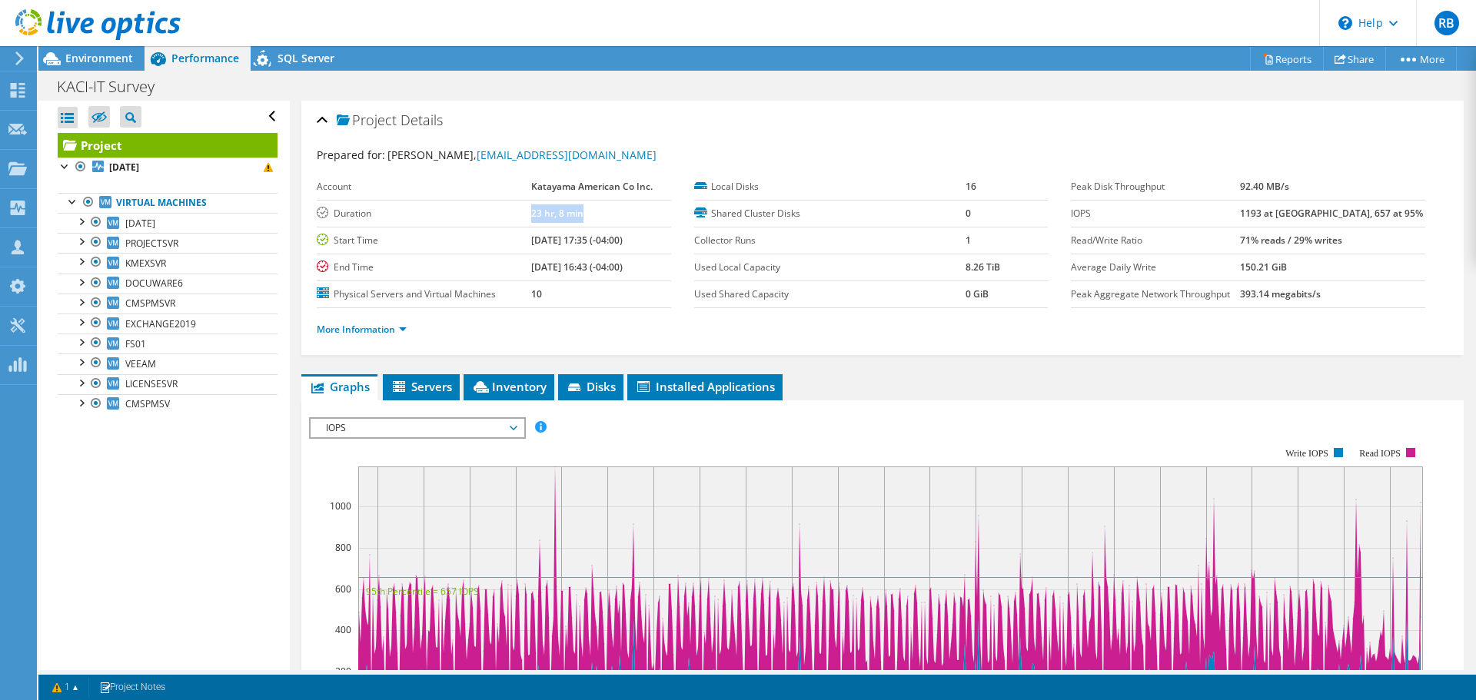
drag, startPoint x: 513, startPoint y: 211, endPoint x: 610, endPoint y: 223, distance: 98.3
click at [598, 223] on tr "Duration 23 hr, 8 min" at bounding box center [494, 213] width 354 height 27
click at [609, 210] on td "23 hr, 8 min" at bounding box center [600, 213] width 139 height 27
